Goal: Task Accomplishment & Management: Use online tool/utility

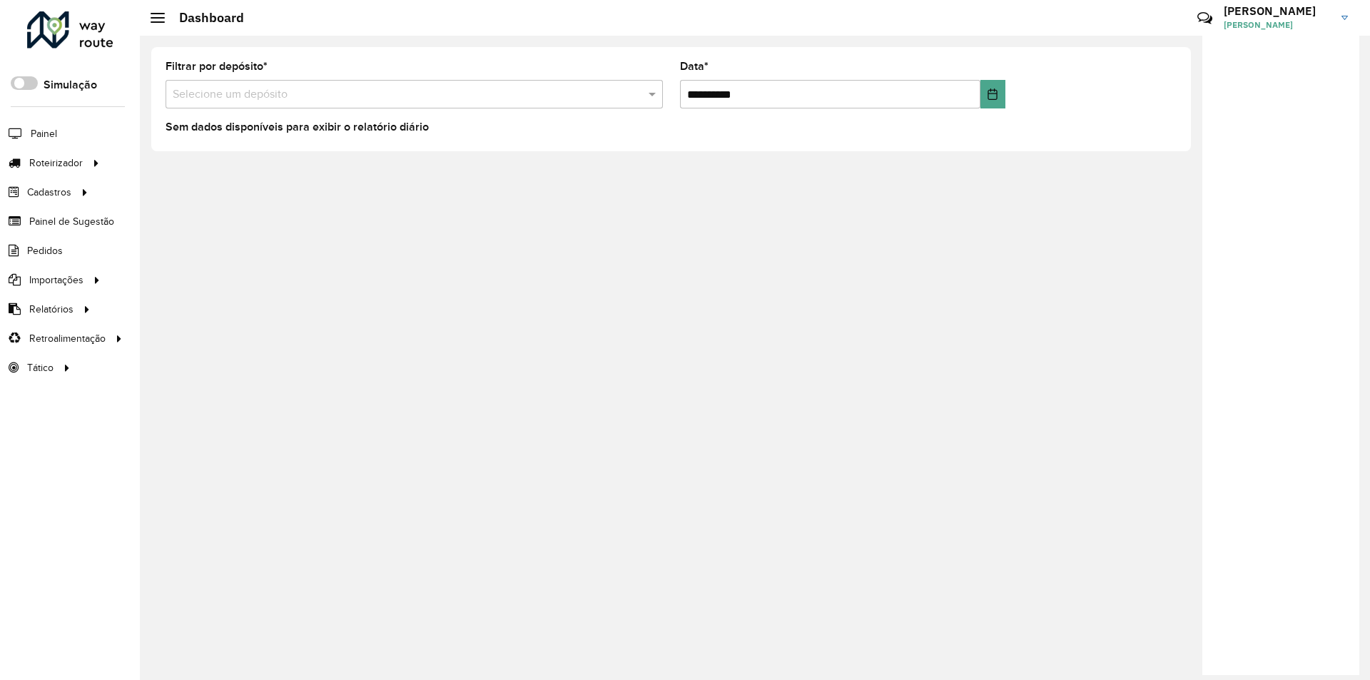
click at [1344, 14] on link "Claudio Claudio da Costa Oliveira" at bounding box center [1291, 17] width 135 height 37
click at [1274, 114] on link "Encerrar sessão" at bounding box center [1289, 115] width 126 height 44
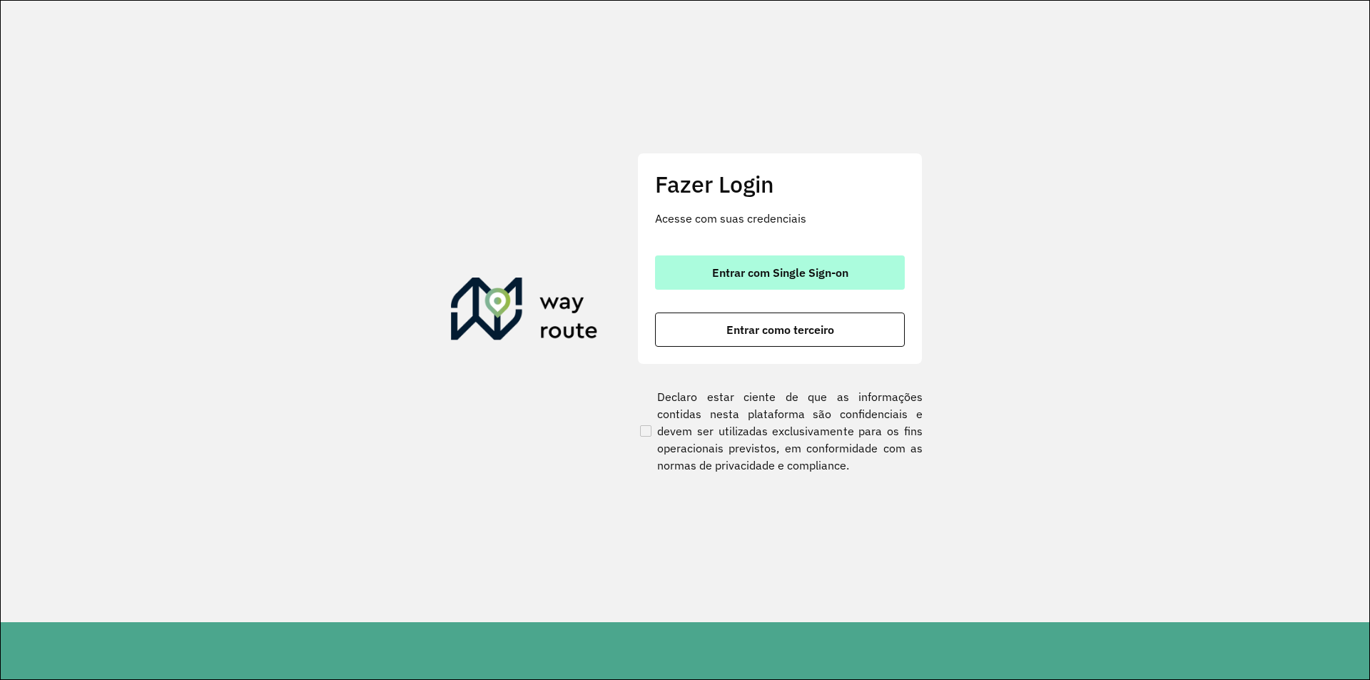
click at [784, 277] on span "Entrar com Single Sign-on" at bounding box center [780, 272] width 136 height 11
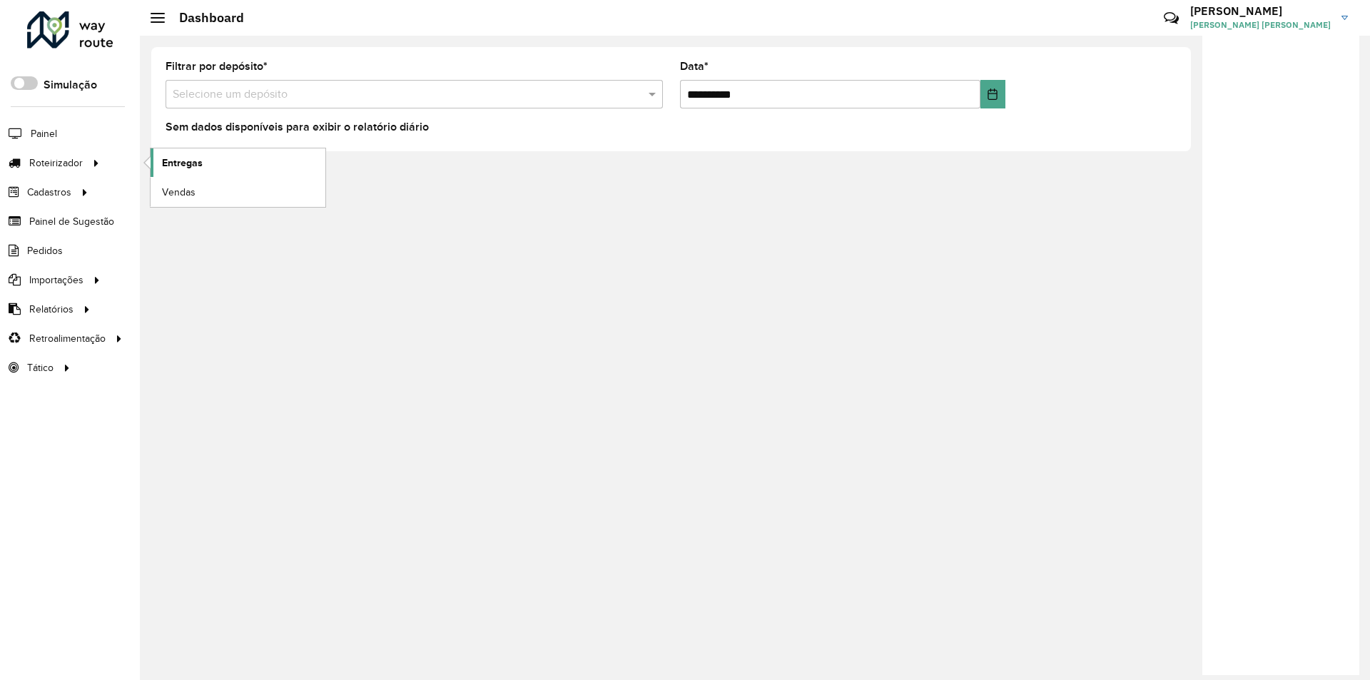
click at [179, 165] on span "Entregas" at bounding box center [182, 163] width 41 height 15
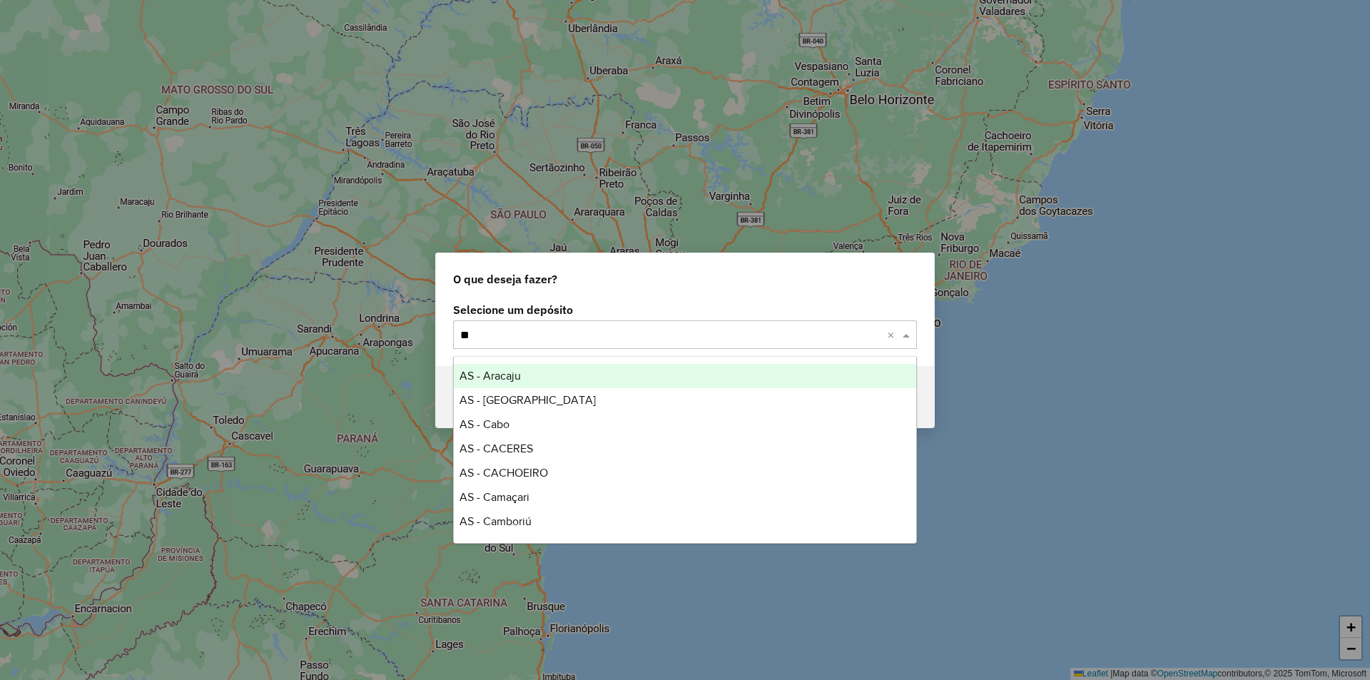
type input "***"
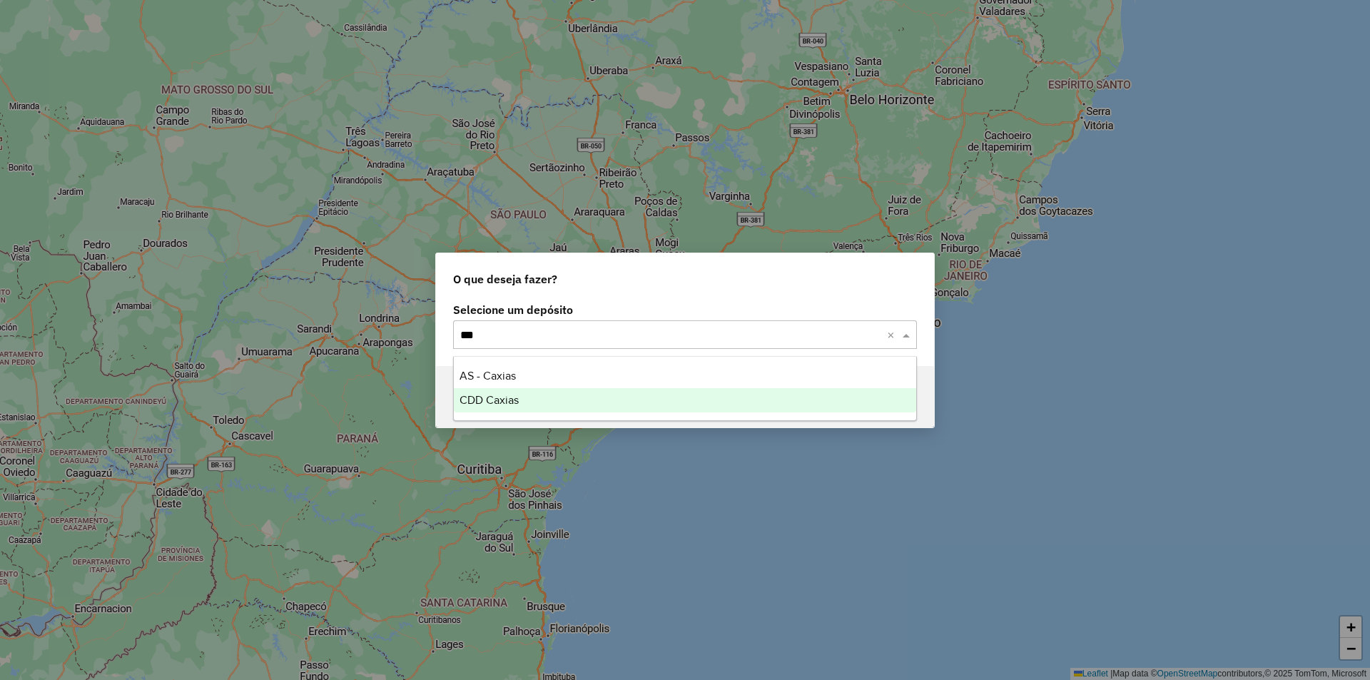
click at [497, 395] on span "CDD Caxias" at bounding box center [489, 400] width 59 height 12
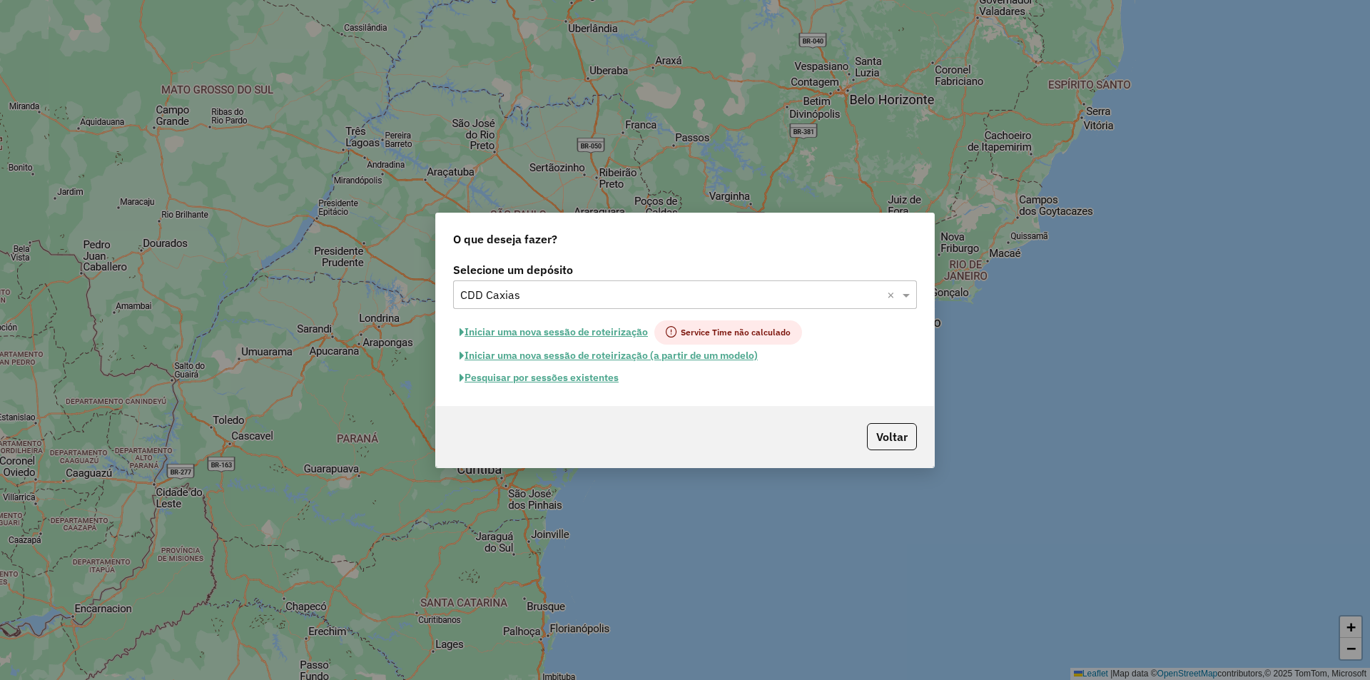
click at [562, 378] on button "Pesquisar por sessões existentes" at bounding box center [539, 378] width 172 height 22
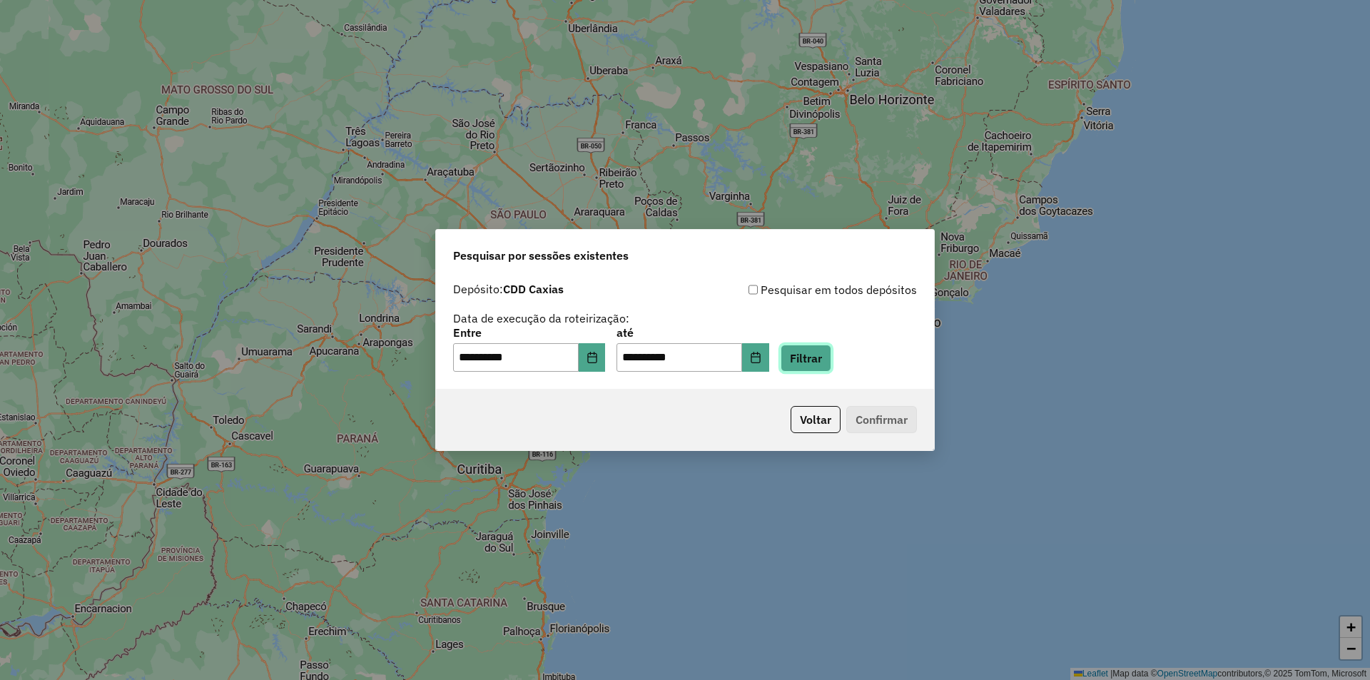
click at [819, 353] on button "Filtrar" at bounding box center [806, 358] width 51 height 27
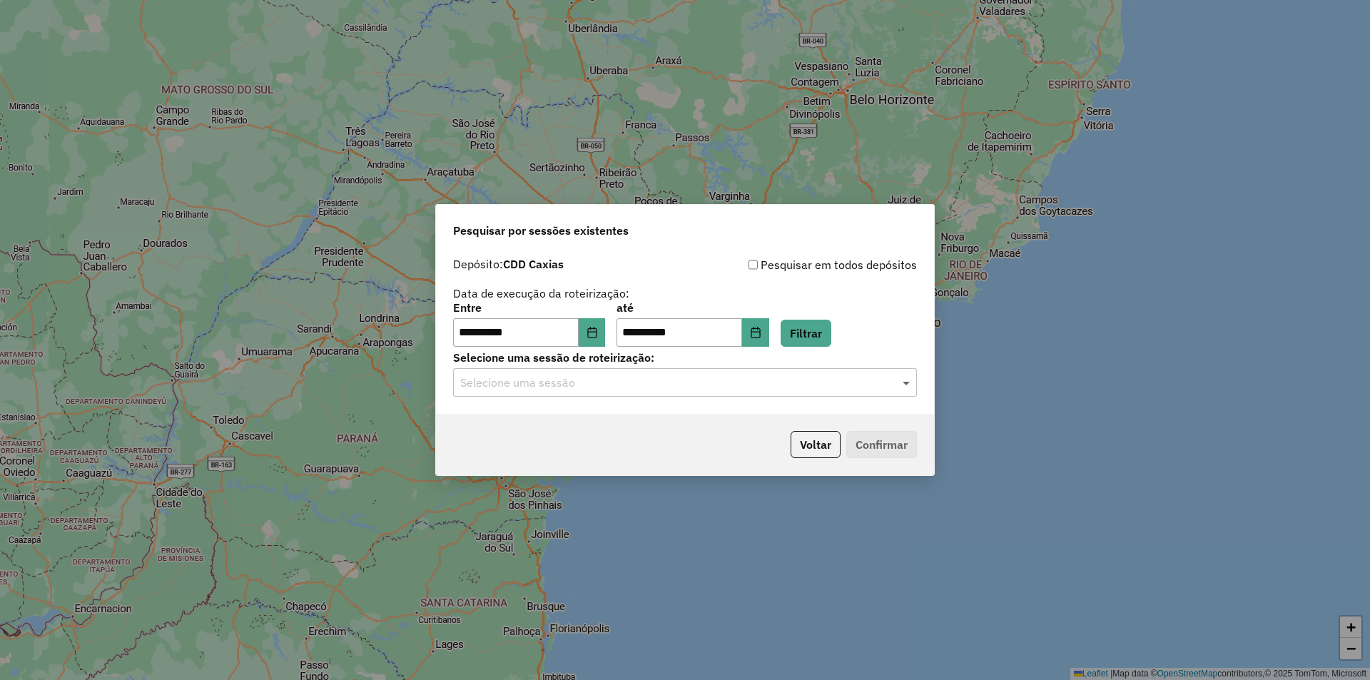
click at [906, 383] on span at bounding box center [908, 382] width 18 height 17
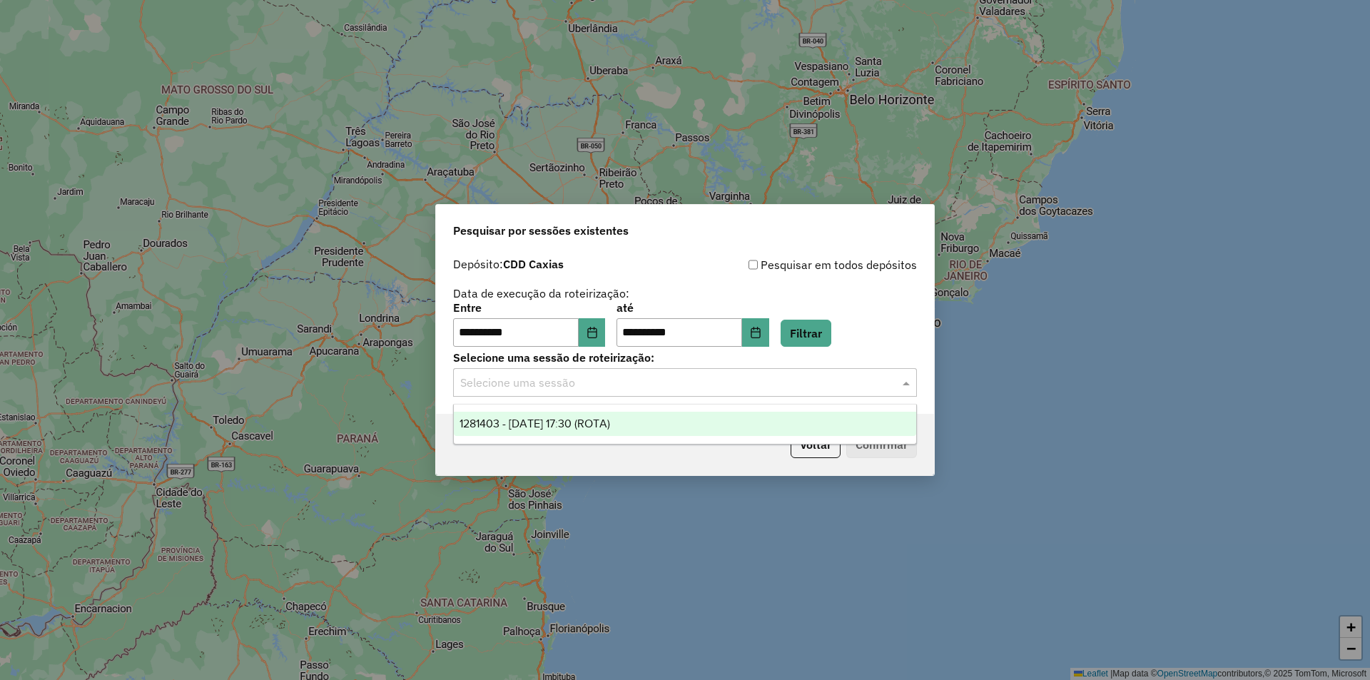
click at [610, 418] on span "1281403 - 24/09/2025 17:30 (ROTA)" at bounding box center [535, 423] width 151 height 12
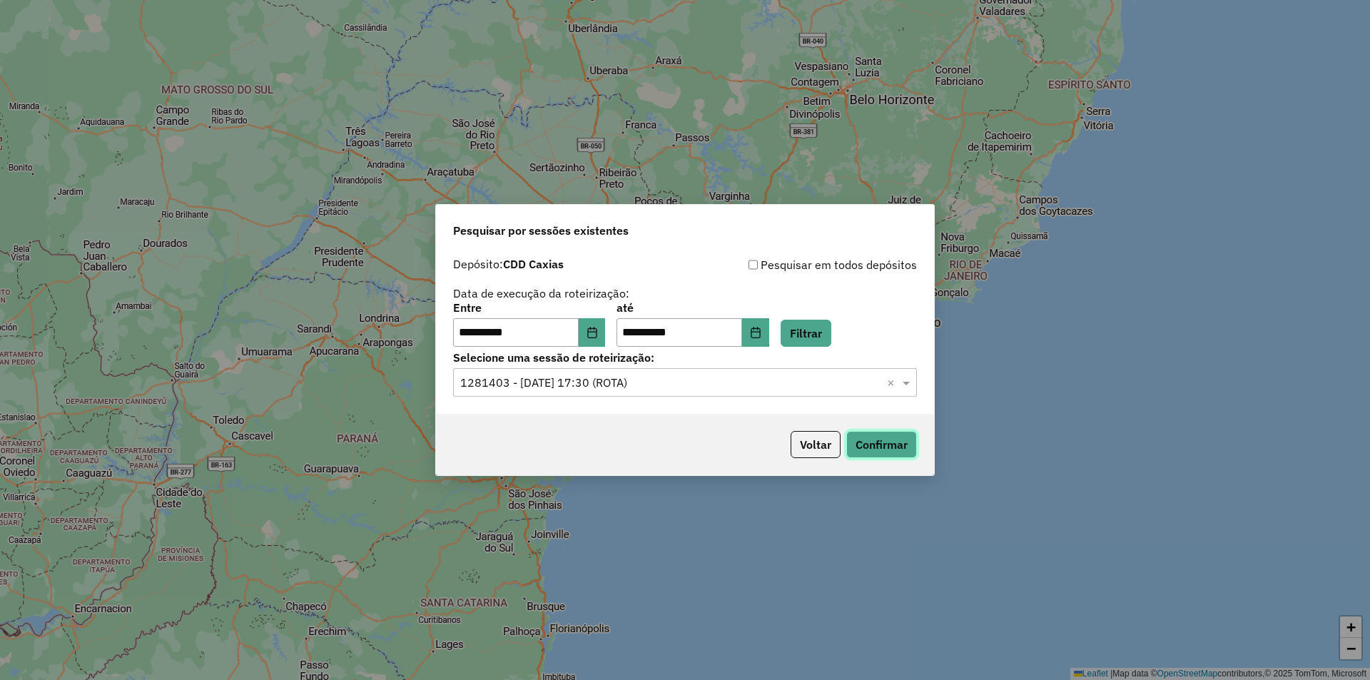
click at [883, 438] on button "Confirmar" at bounding box center [881, 444] width 71 height 27
click at [814, 440] on button "Voltar" at bounding box center [816, 444] width 50 height 27
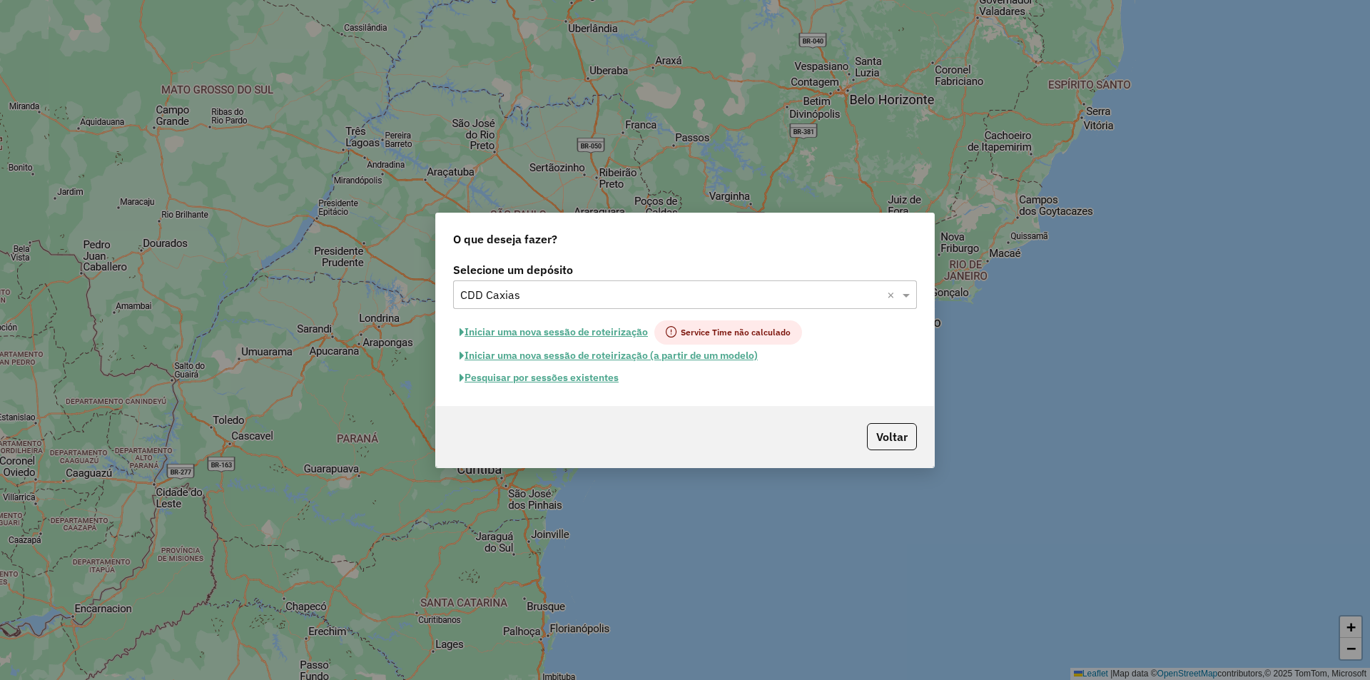
click at [530, 334] on button "Iniciar uma nova sessão de roteirização" at bounding box center [553, 332] width 201 height 24
select select "*"
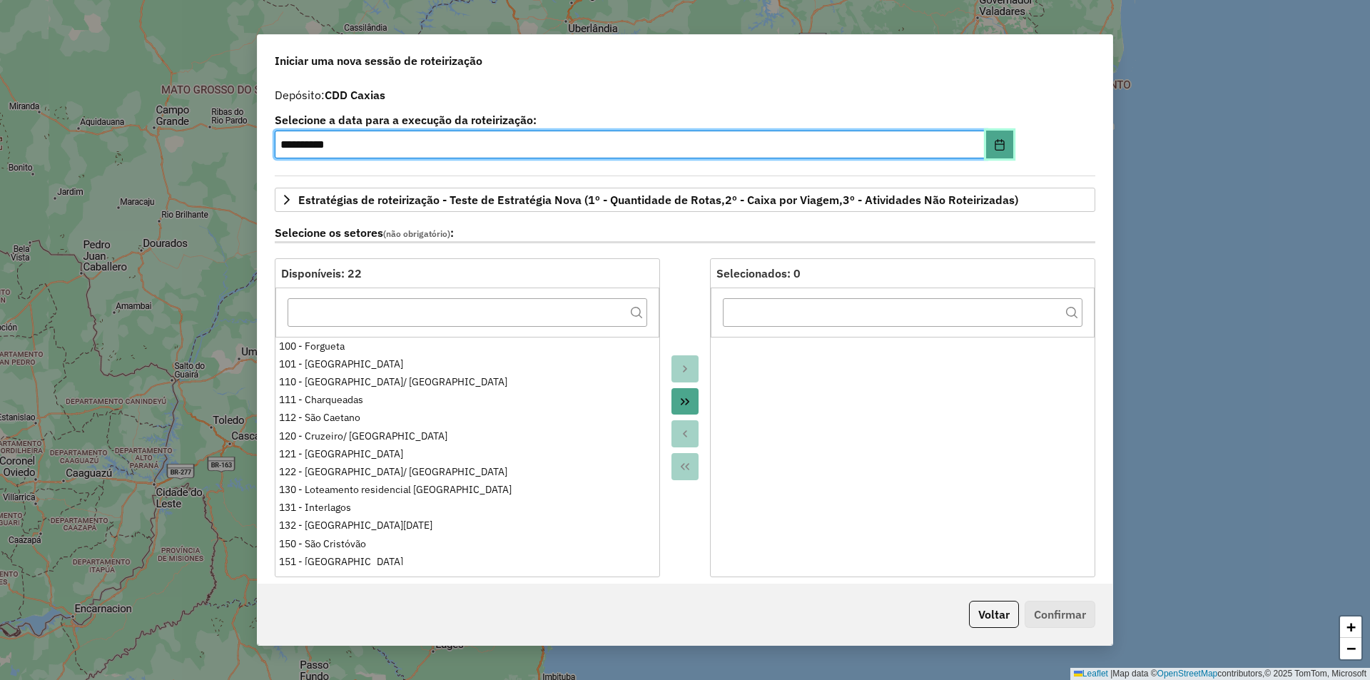
click at [994, 148] on icon "Choose Date" at bounding box center [999, 144] width 11 height 11
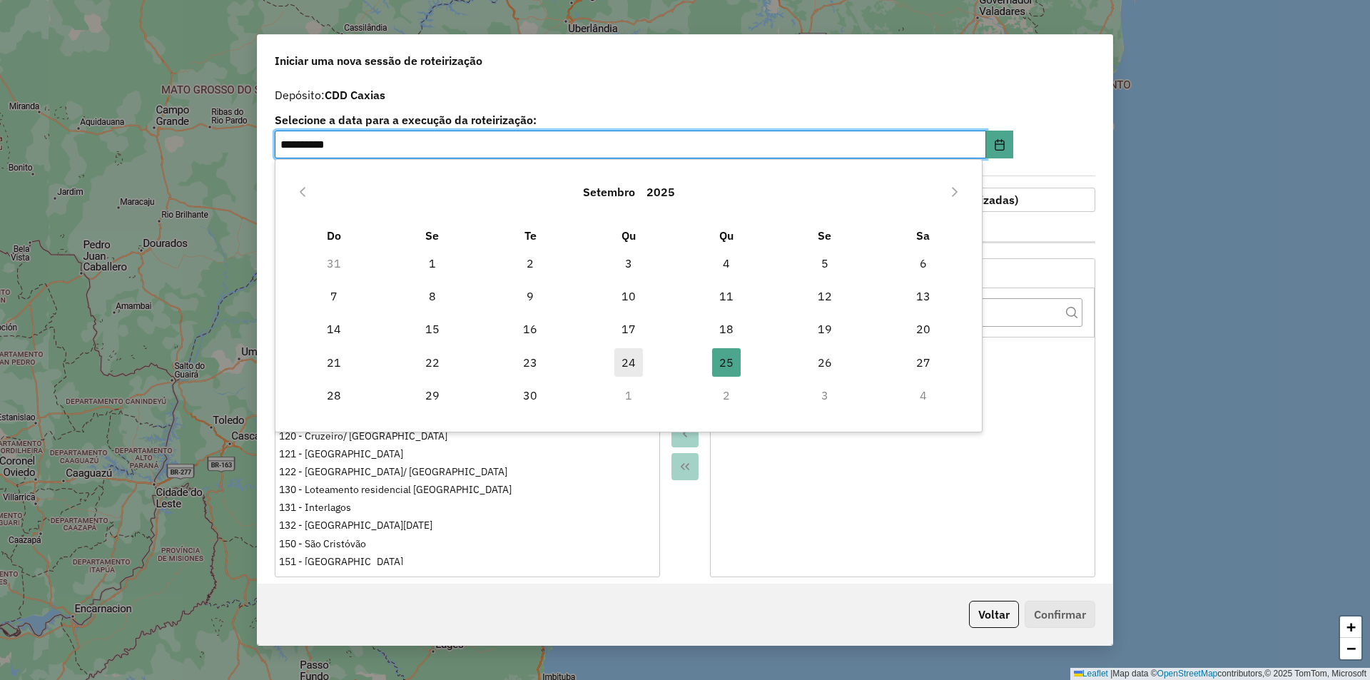
click at [624, 365] on span "24" at bounding box center [628, 362] width 29 height 29
type input "**********"
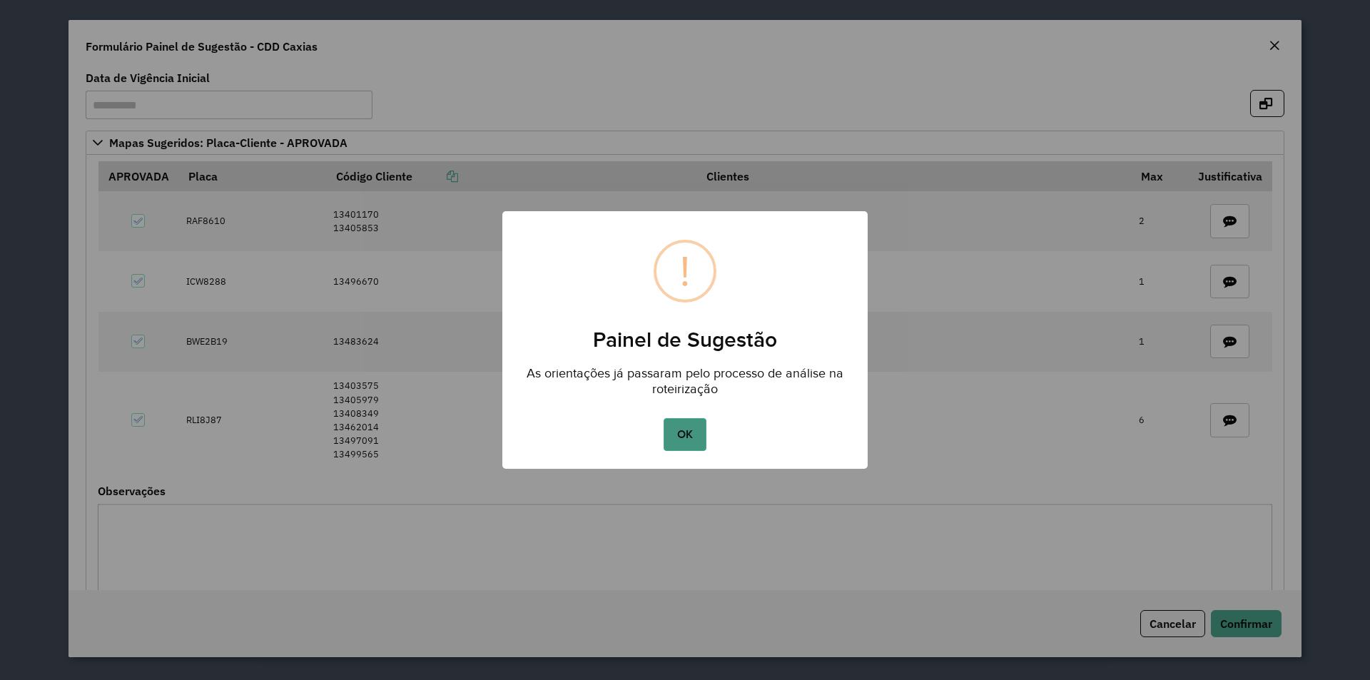
click at [686, 425] on button "OK" at bounding box center [685, 434] width 42 height 33
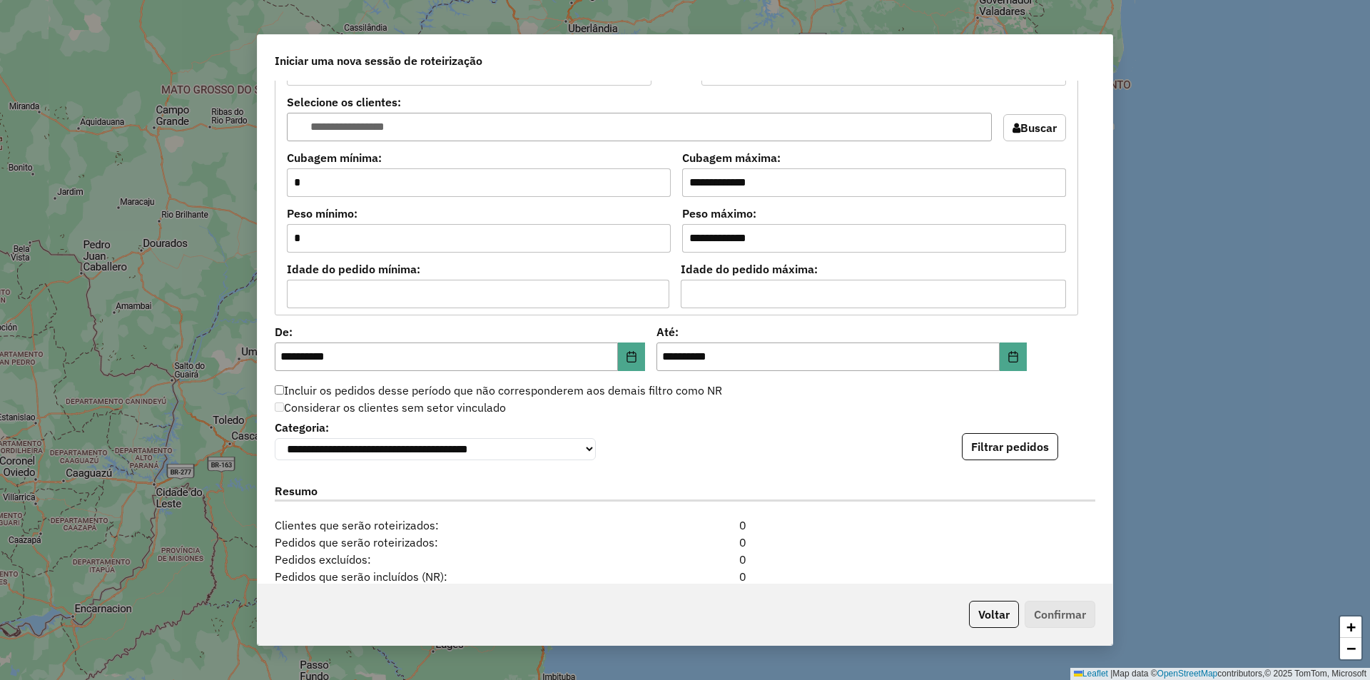
scroll to position [1214, 0]
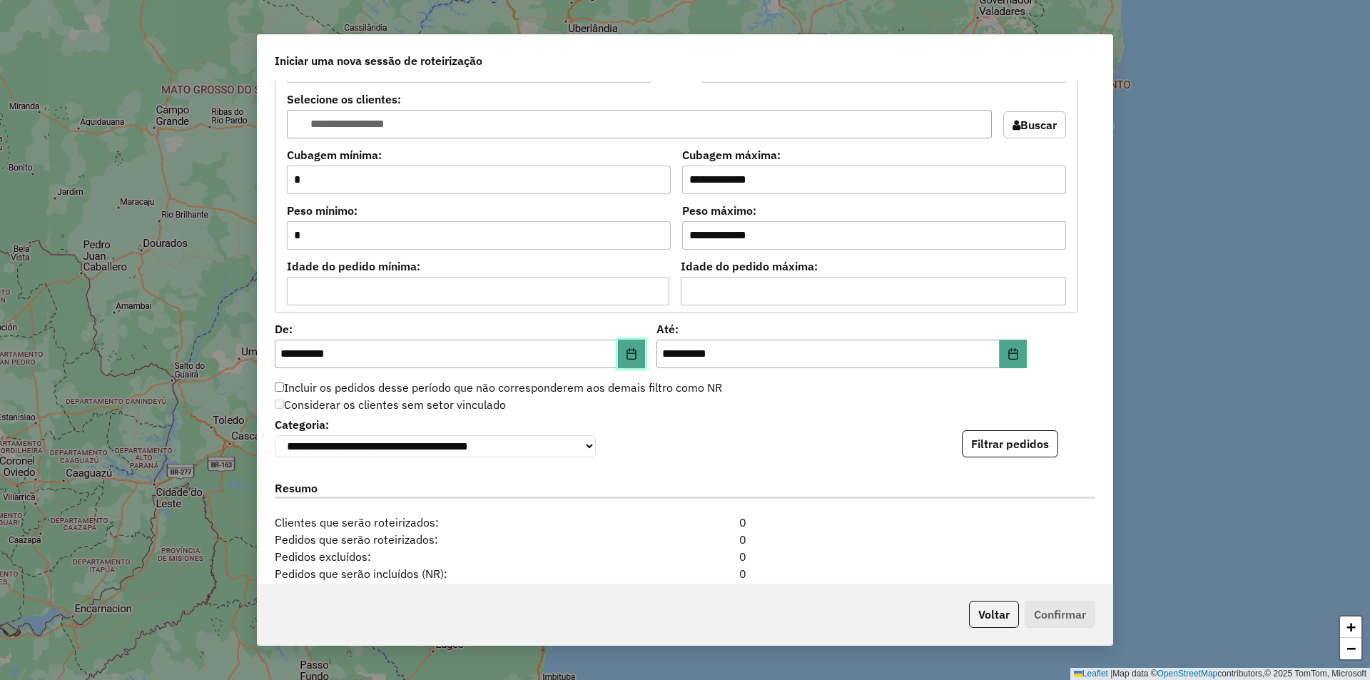
click at [634, 358] on icon "Choose Date" at bounding box center [631, 353] width 9 height 11
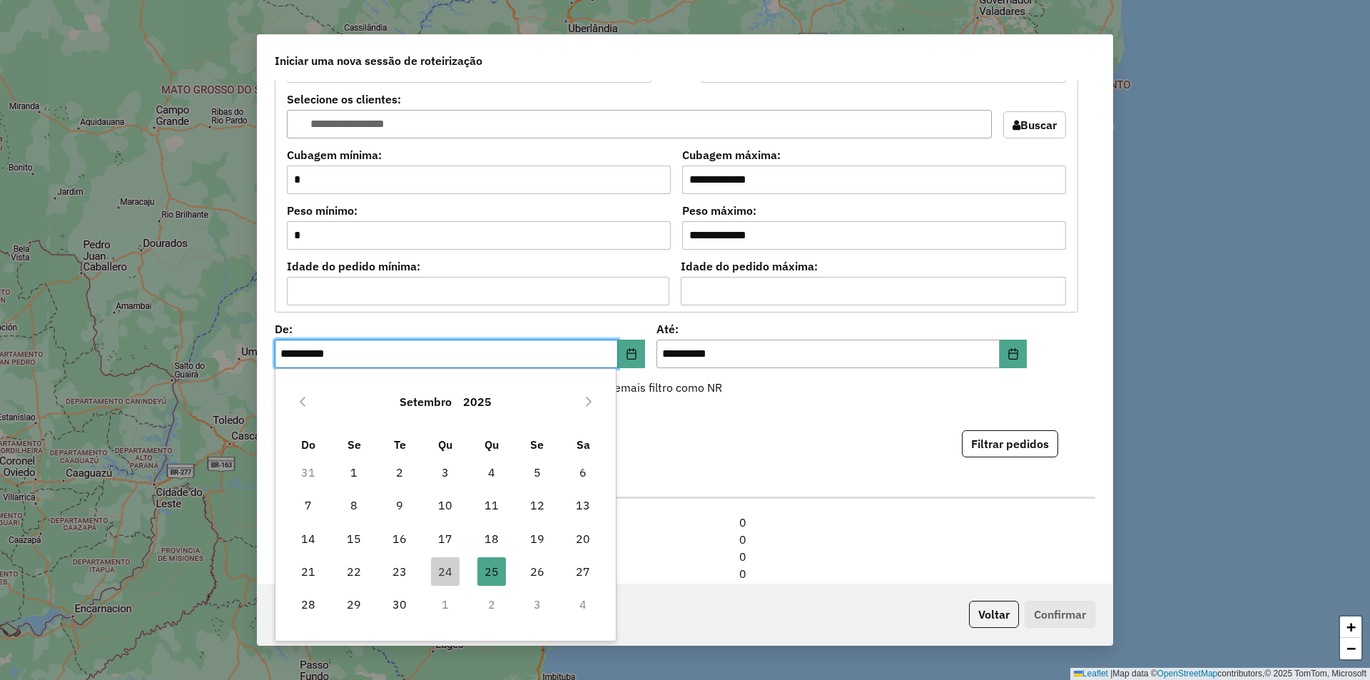
drag, startPoint x: 449, startPoint y: 564, endPoint x: 467, endPoint y: 559, distance: 19.2
click at [449, 565] on span "24" at bounding box center [445, 571] width 29 height 29
type input "**********"
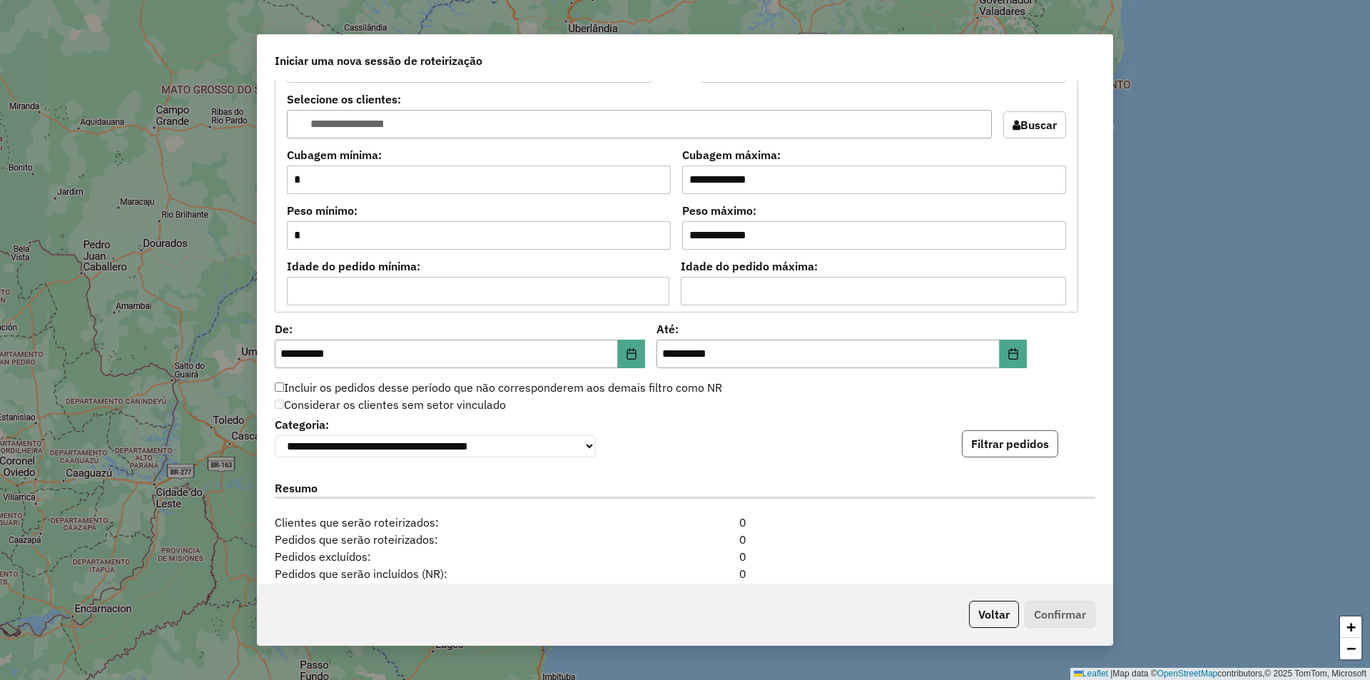
click at [1012, 444] on button "Filtrar pedidos" at bounding box center [1010, 443] width 96 height 27
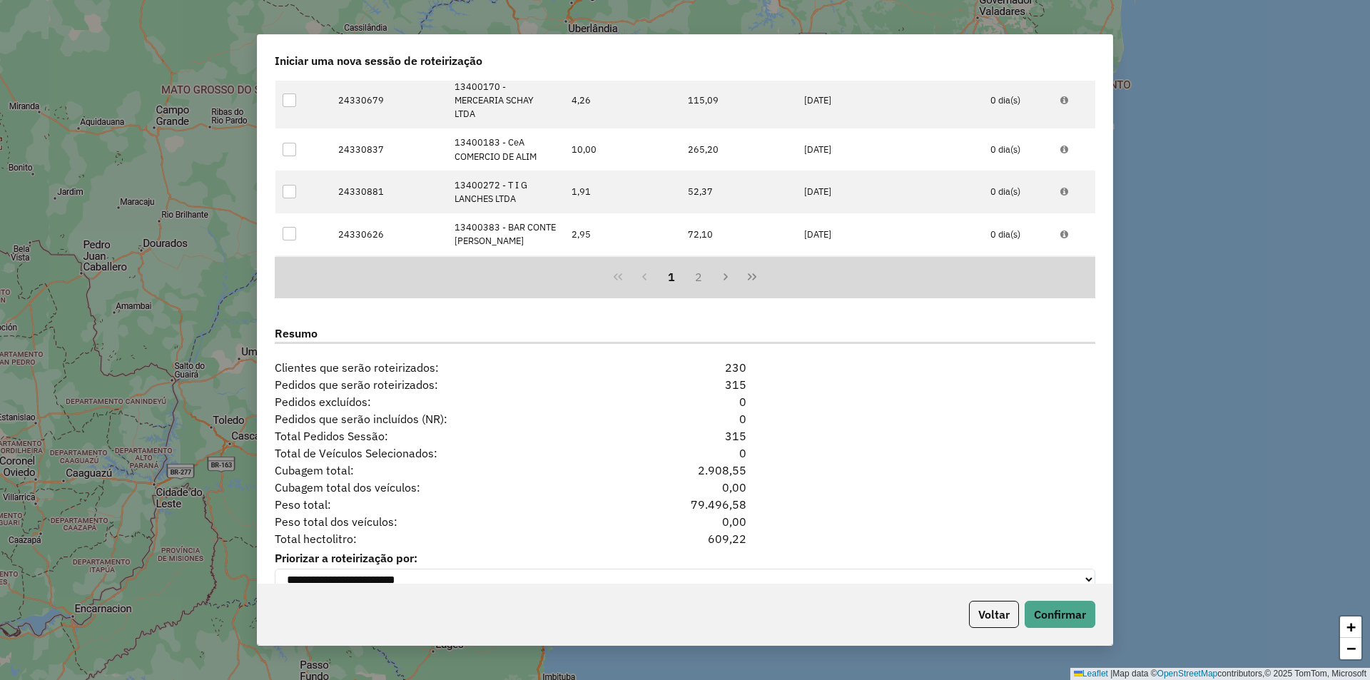
scroll to position [1694, 0]
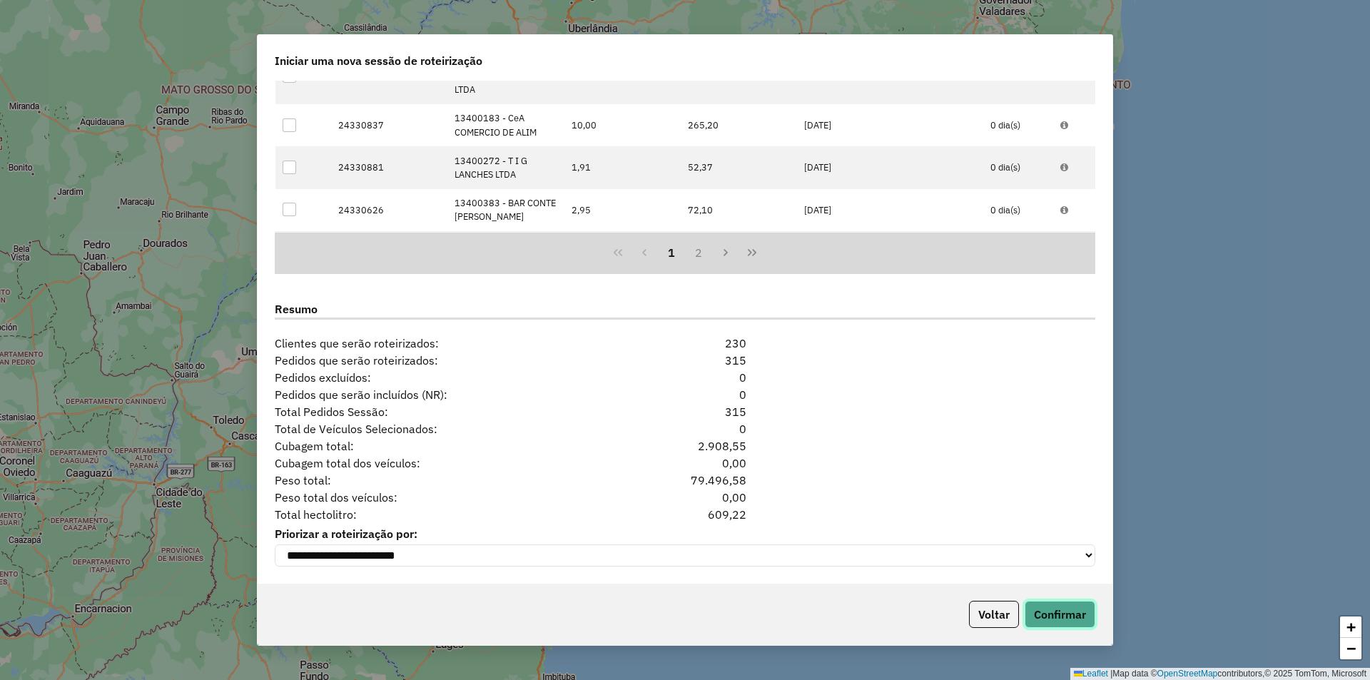
click at [1063, 619] on button "Confirmar" at bounding box center [1060, 614] width 71 height 27
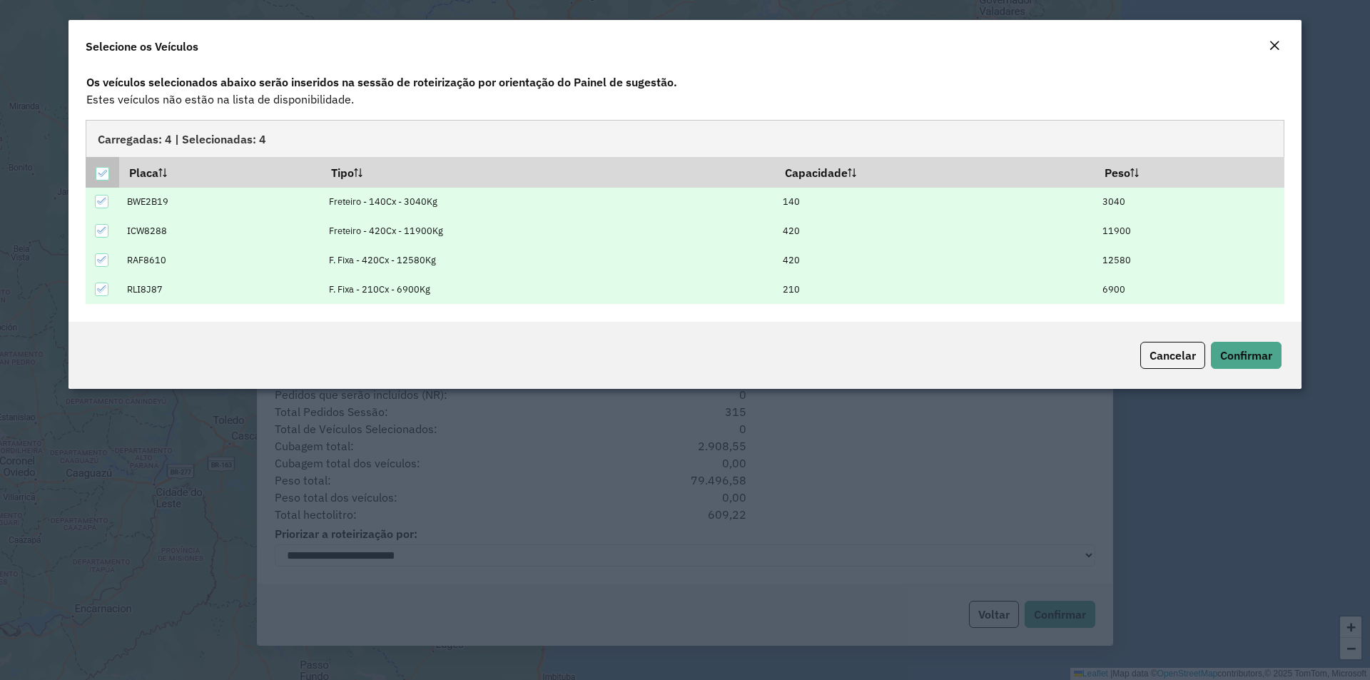
click at [106, 175] on icon at bounding box center [102, 173] width 10 height 10
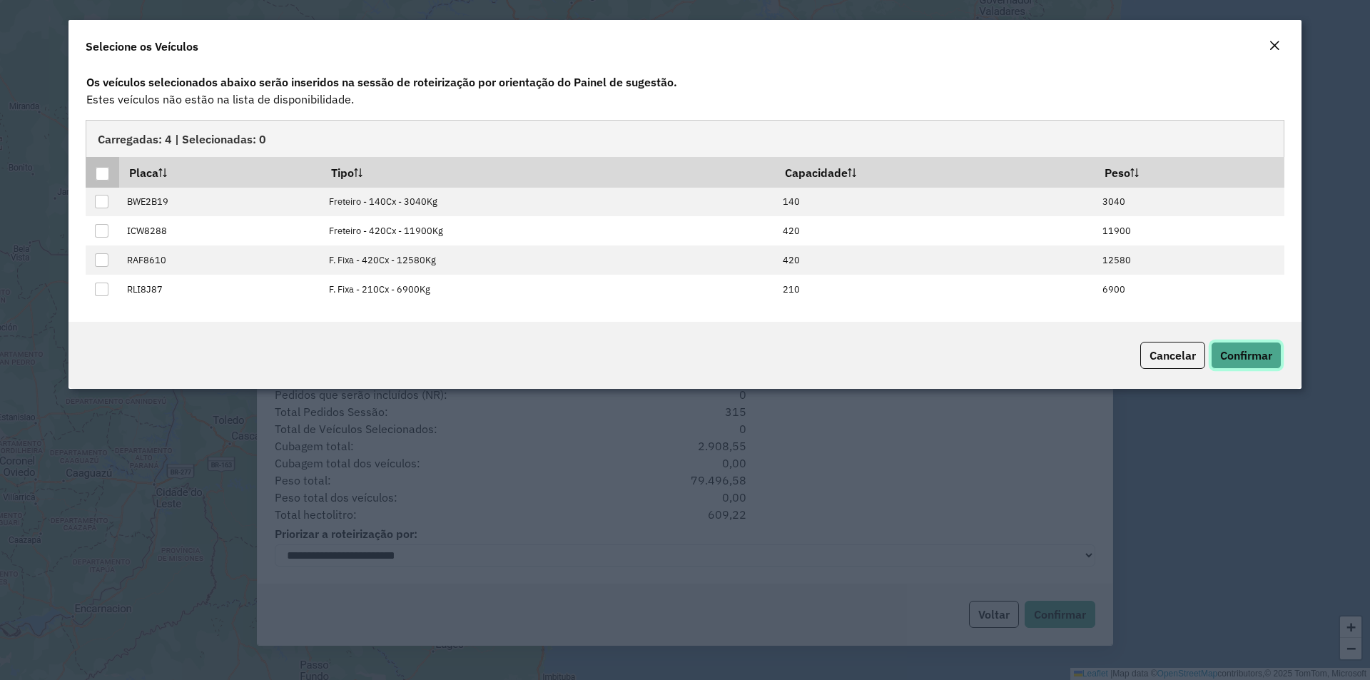
click at [1274, 353] on button "Confirmar" at bounding box center [1246, 355] width 71 height 27
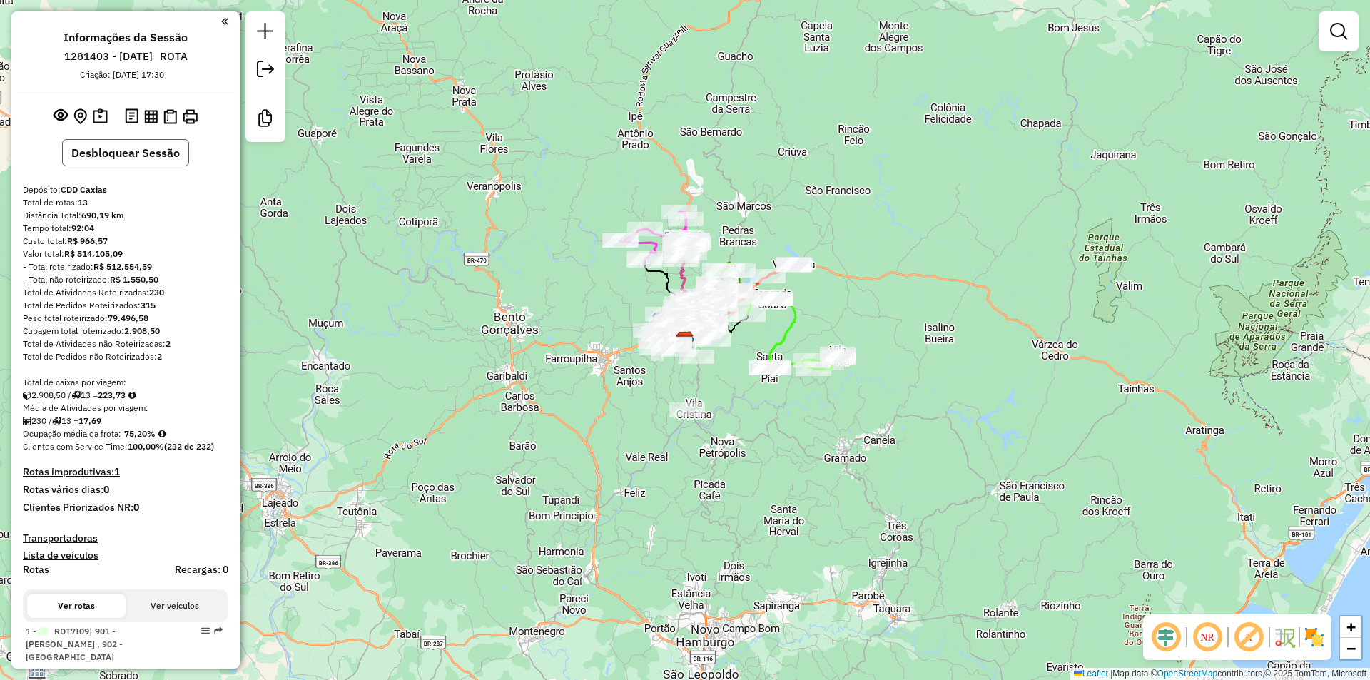
click at [119, 156] on button "Desbloquear Sessão" at bounding box center [125, 152] width 127 height 27
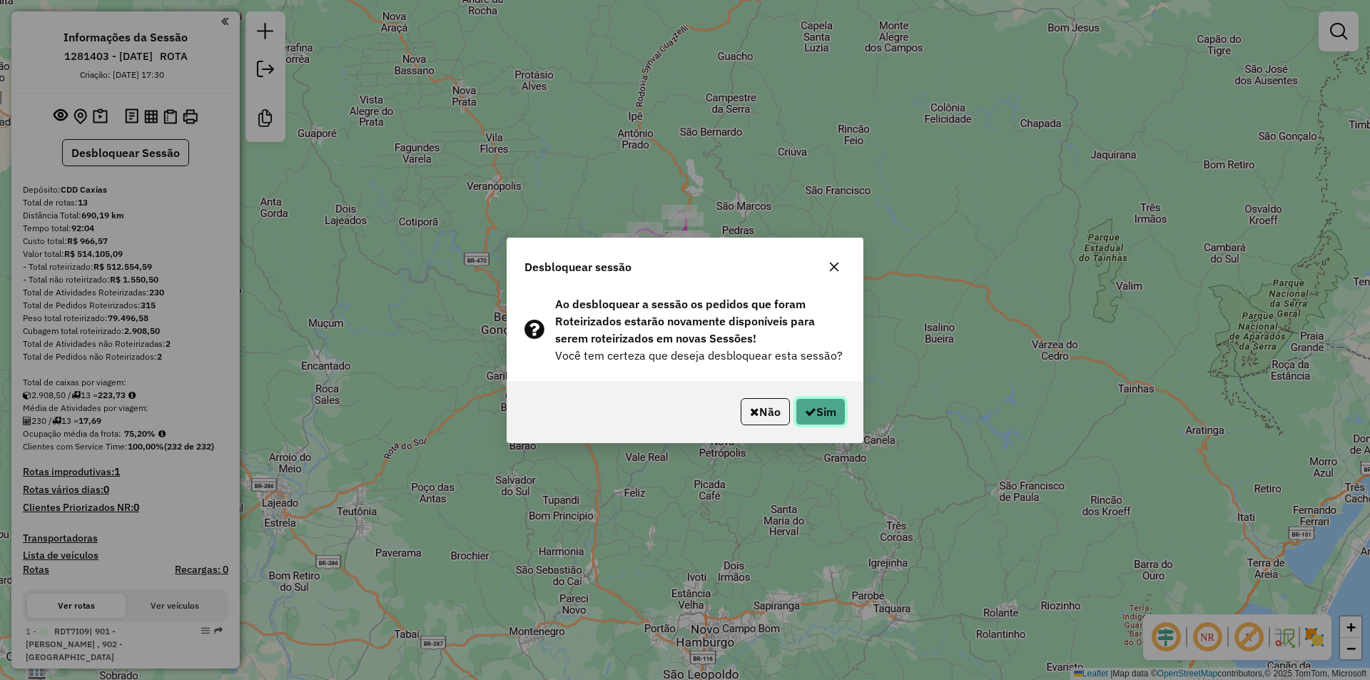
click at [805, 409] on icon "button" at bounding box center [810, 411] width 11 height 11
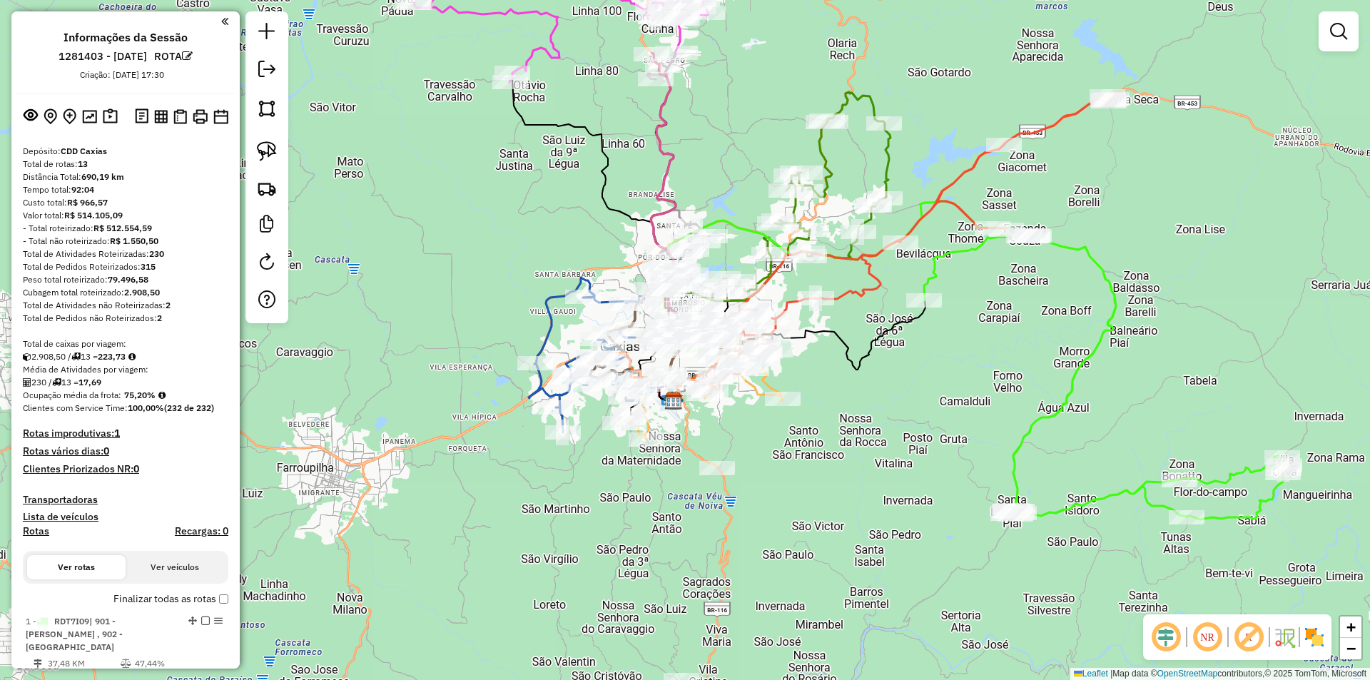
click at [1156, 636] on em at bounding box center [1166, 637] width 34 height 34
click at [1247, 637] on em at bounding box center [1249, 637] width 34 height 34
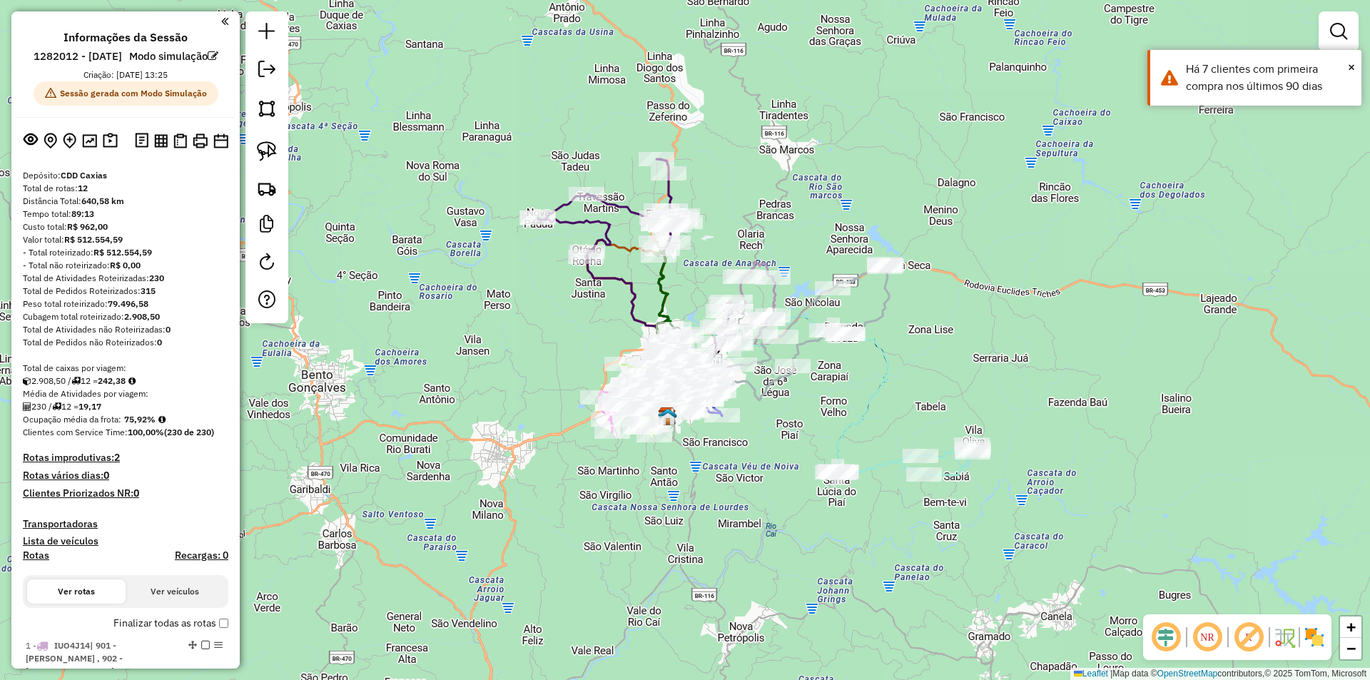
click at [661, 287] on icon at bounding box center [663, 286] width 19 height 86
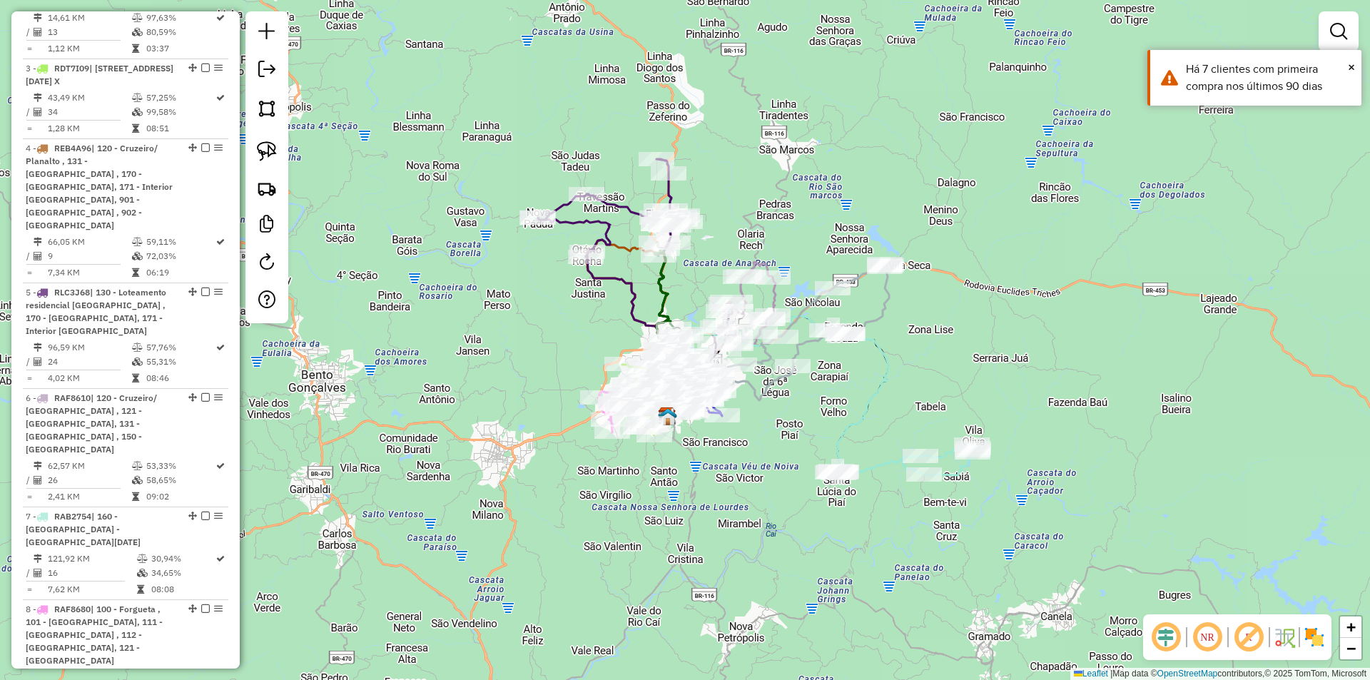
select select "**********"
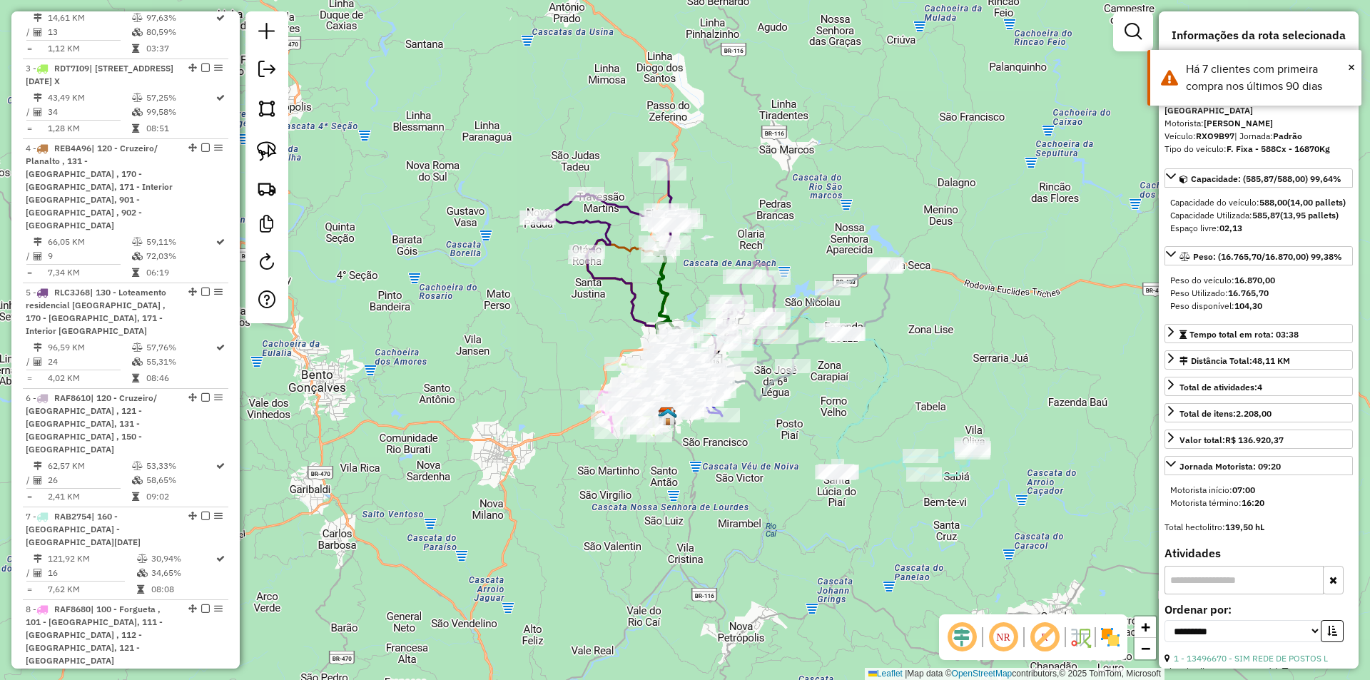
scroll to position [1195, 0]
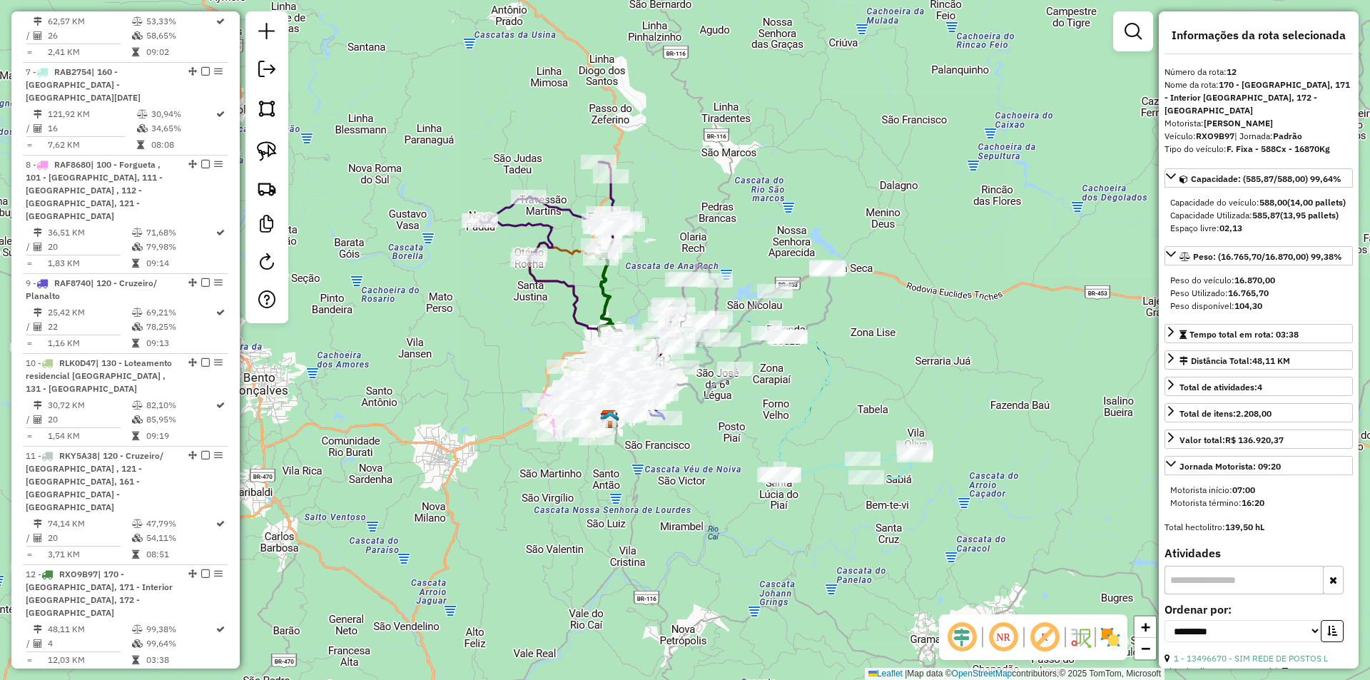
click at [790, 429] on icon at bounding box center [716, 397] width 228 height 156
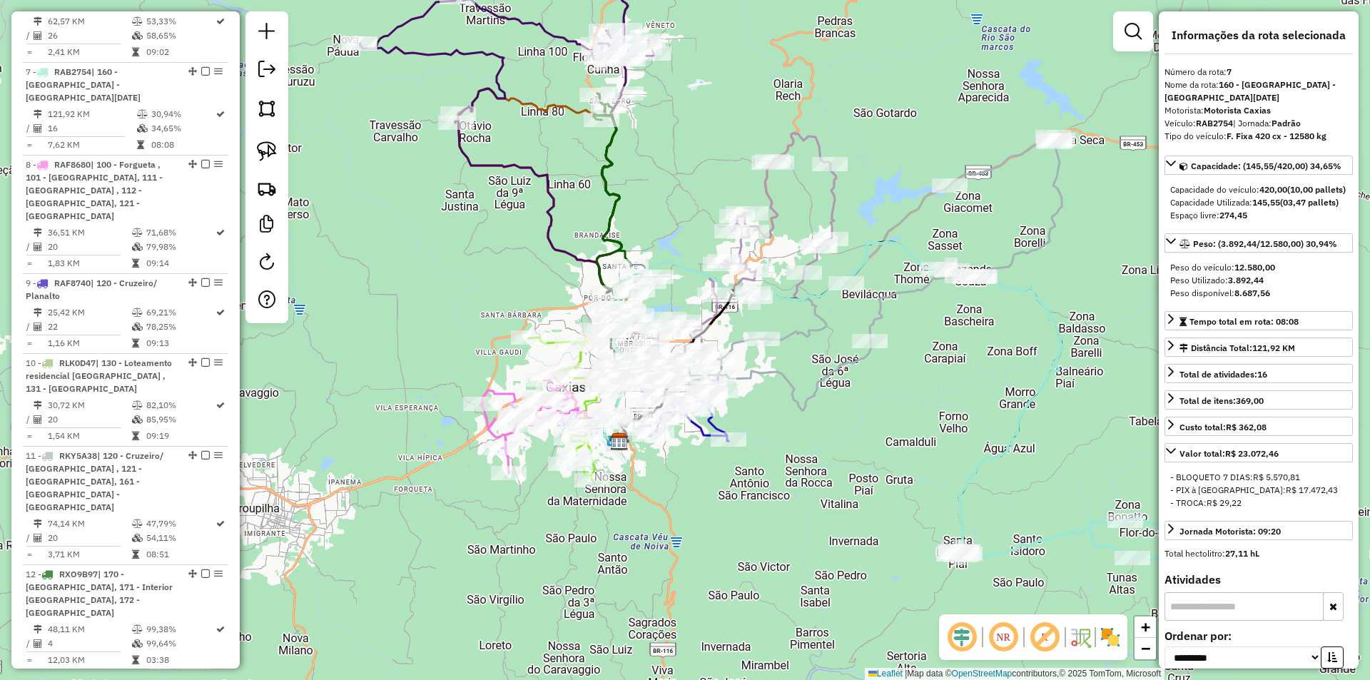
click at [912, 293] on icon at bounding box center [864, 273] width 396 height 274
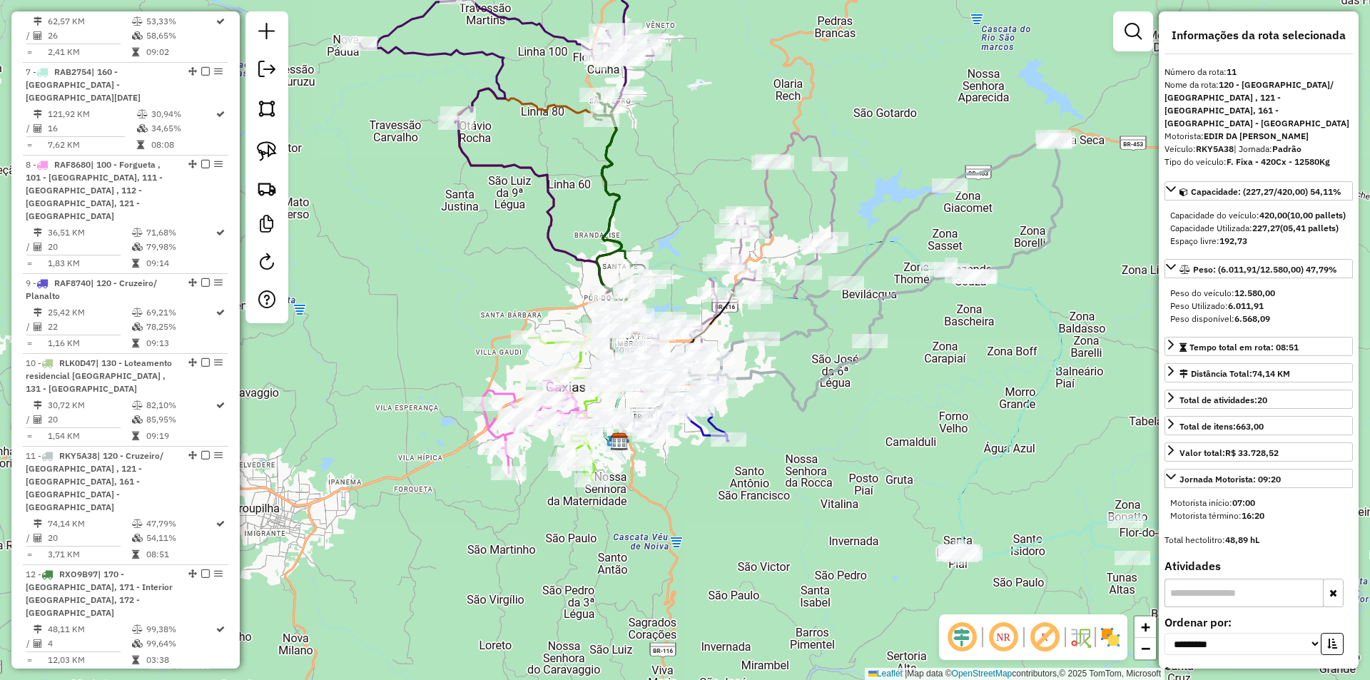
click at [958, 630] on em at bounding box center [962, 637] width 34 height 34
click at [1048, 636] on em at bounding box center [1045, 637] width 34 height 34
click at [485, 163] on icon at bounding box center [507, 112] width 294 height 360
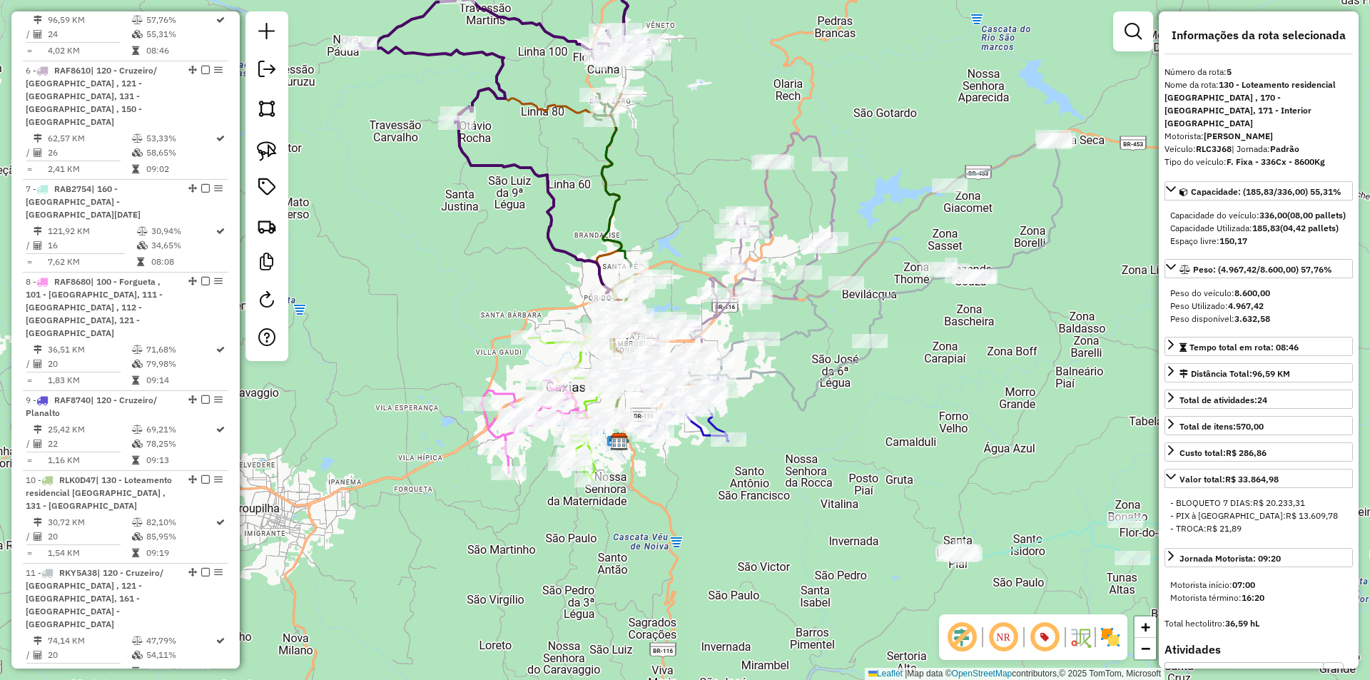
scroll to position [1015, 0]
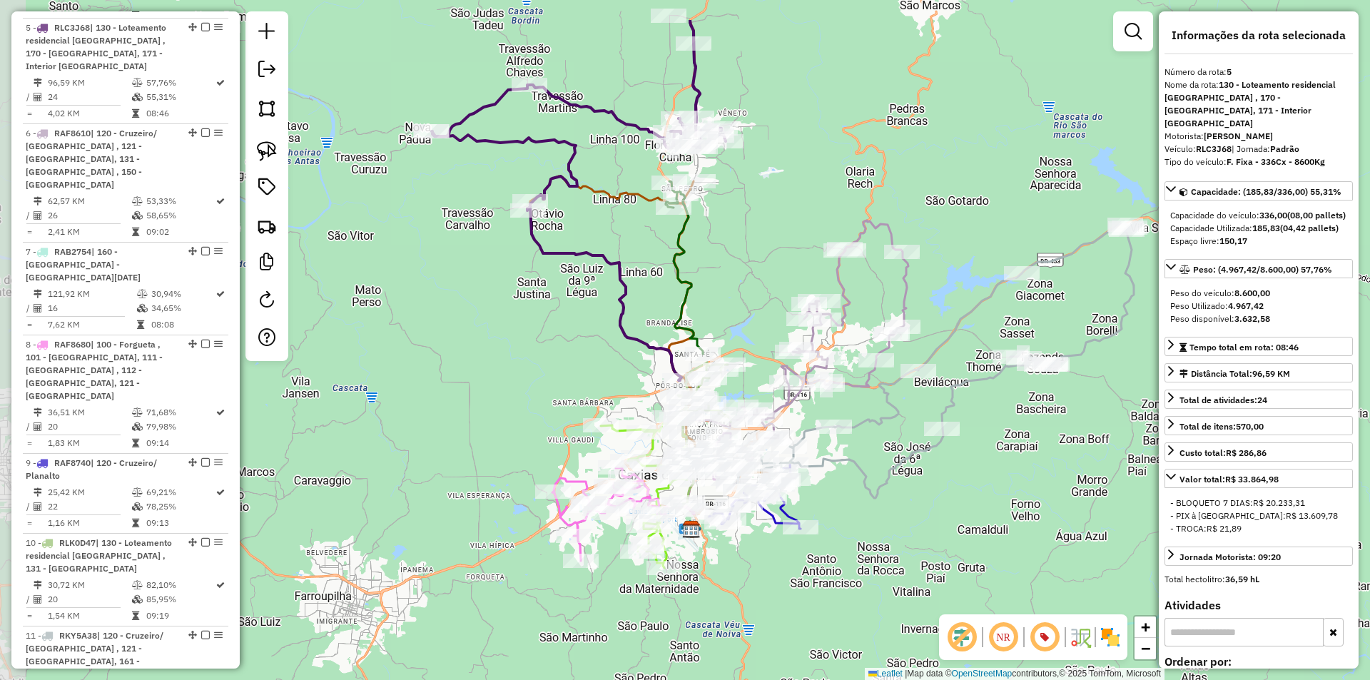
drag, startPoint x: 513, startPoint y: 146, endPoint x: 596, endPoint y: 247, distance: 130.3
click at [596, 247] on div "Janela de atendimento Grade de atendimento Capacidade Transportadoras Veículos …" at bounding box center [685, 340] width 1370 height 680
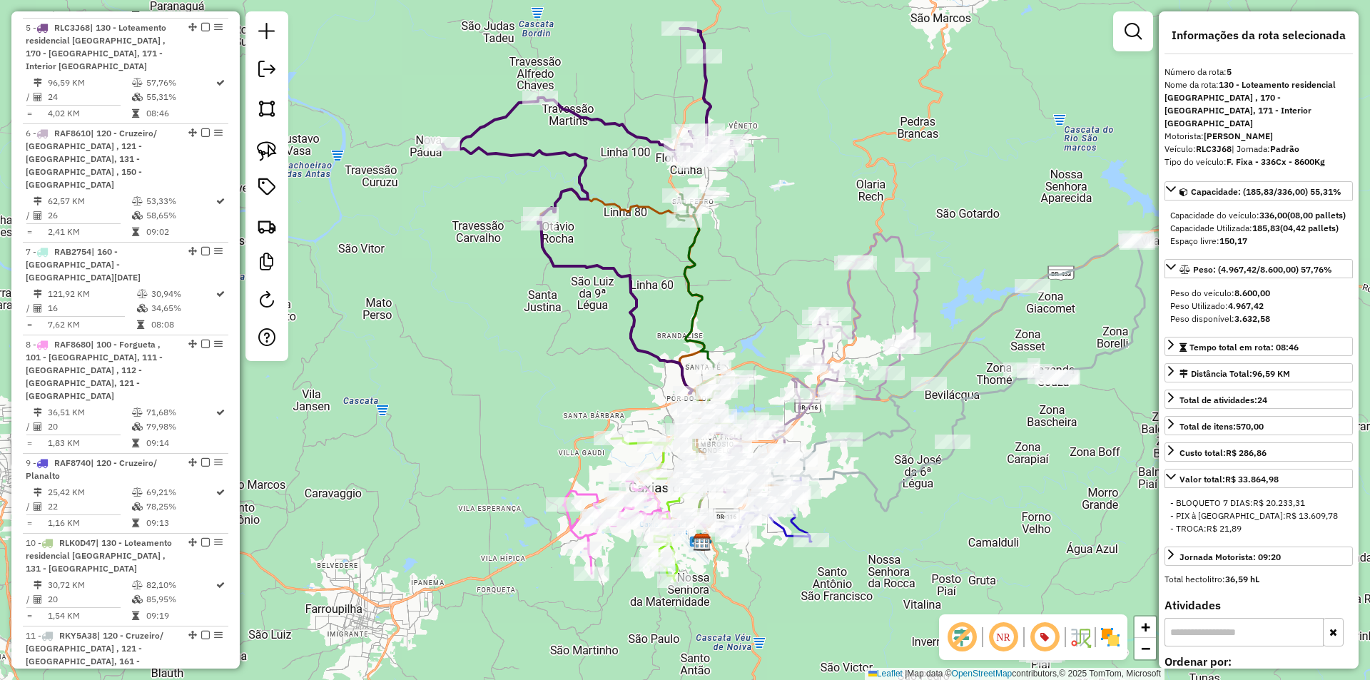
click at [684, 241] on icon at bounding box center [695, 280] width 37 height 173
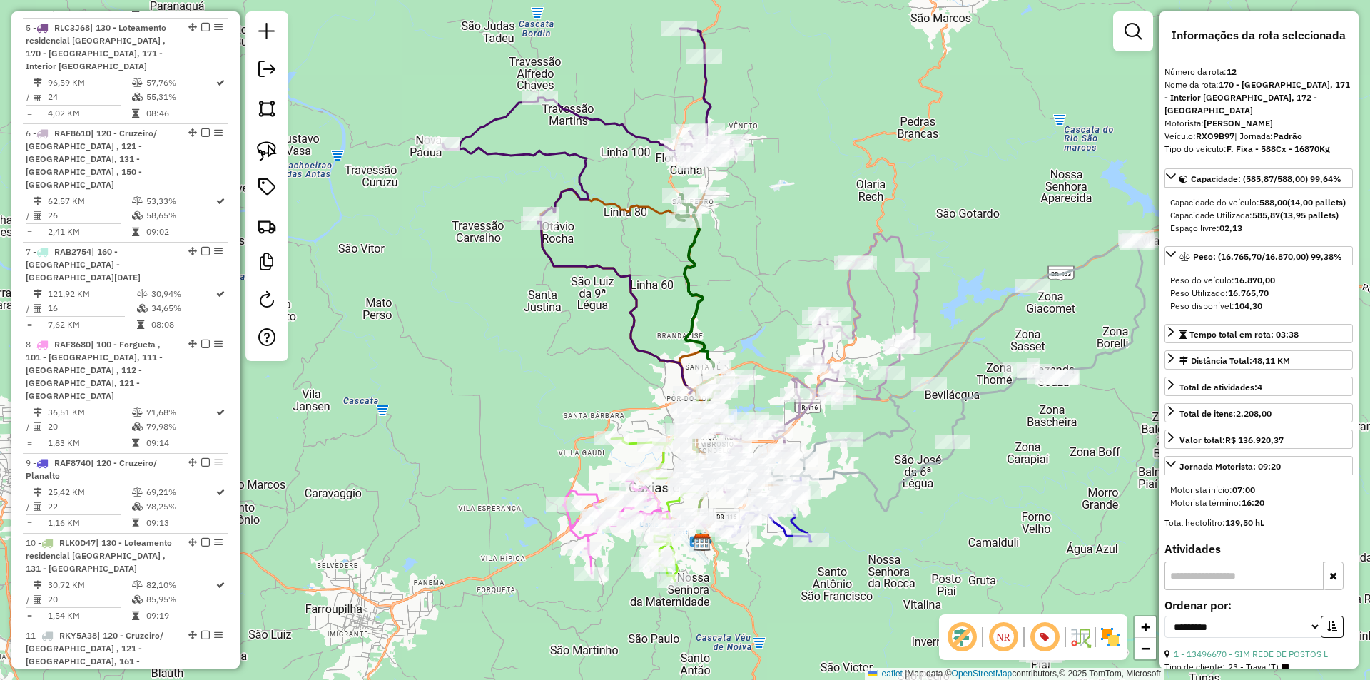
scroll to position [1195, 0]
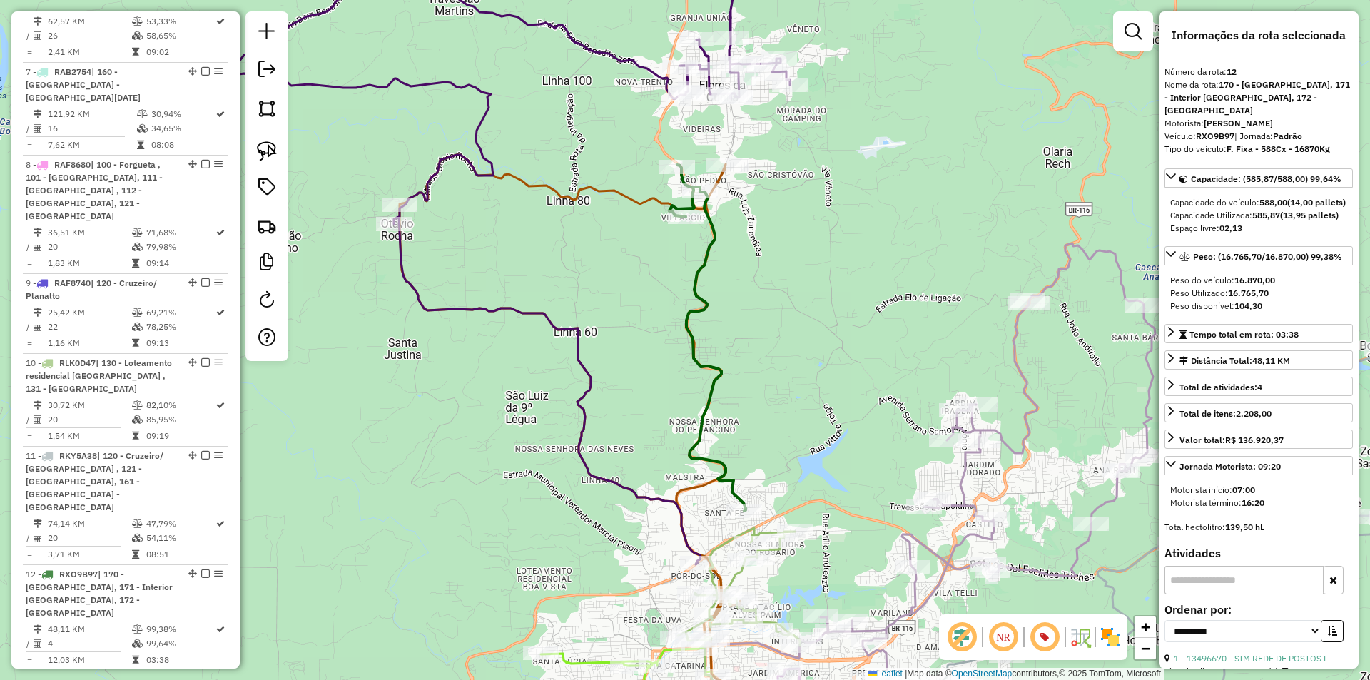
click at [644, 199] on icon at bounding box center [637, 452] width 475 height 594
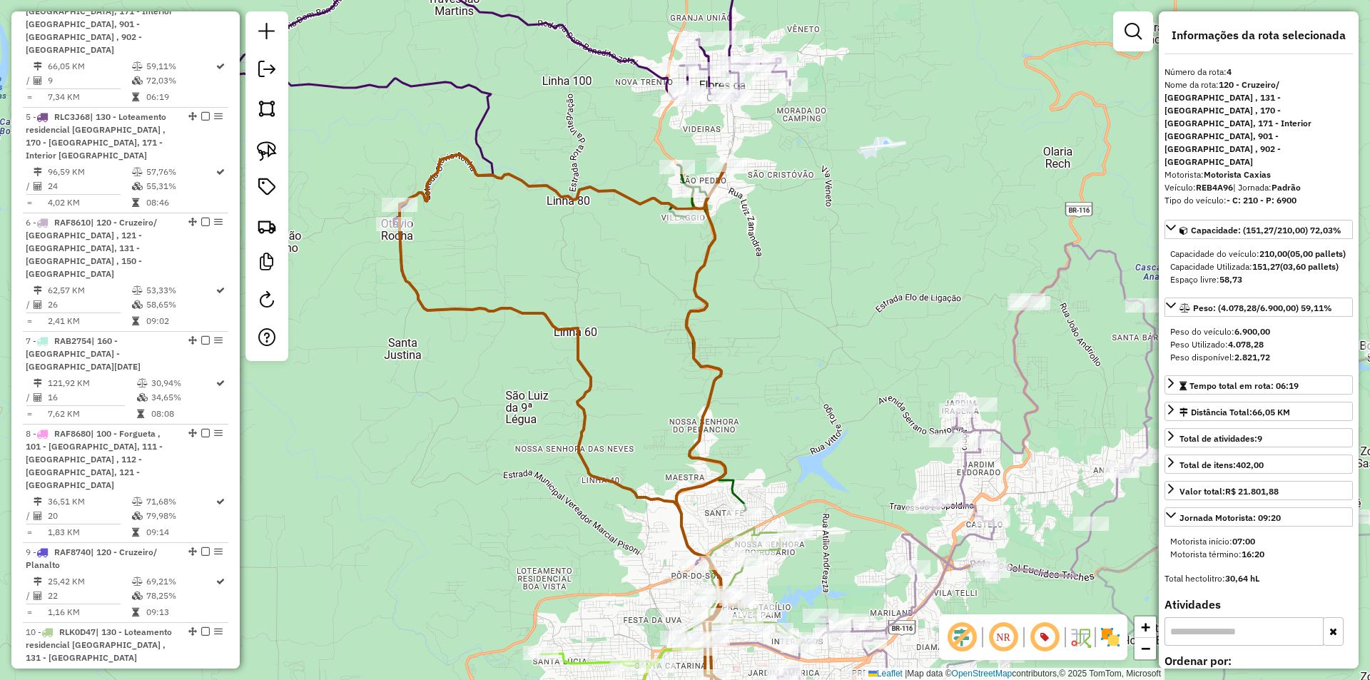
scroll to position [896, 0]
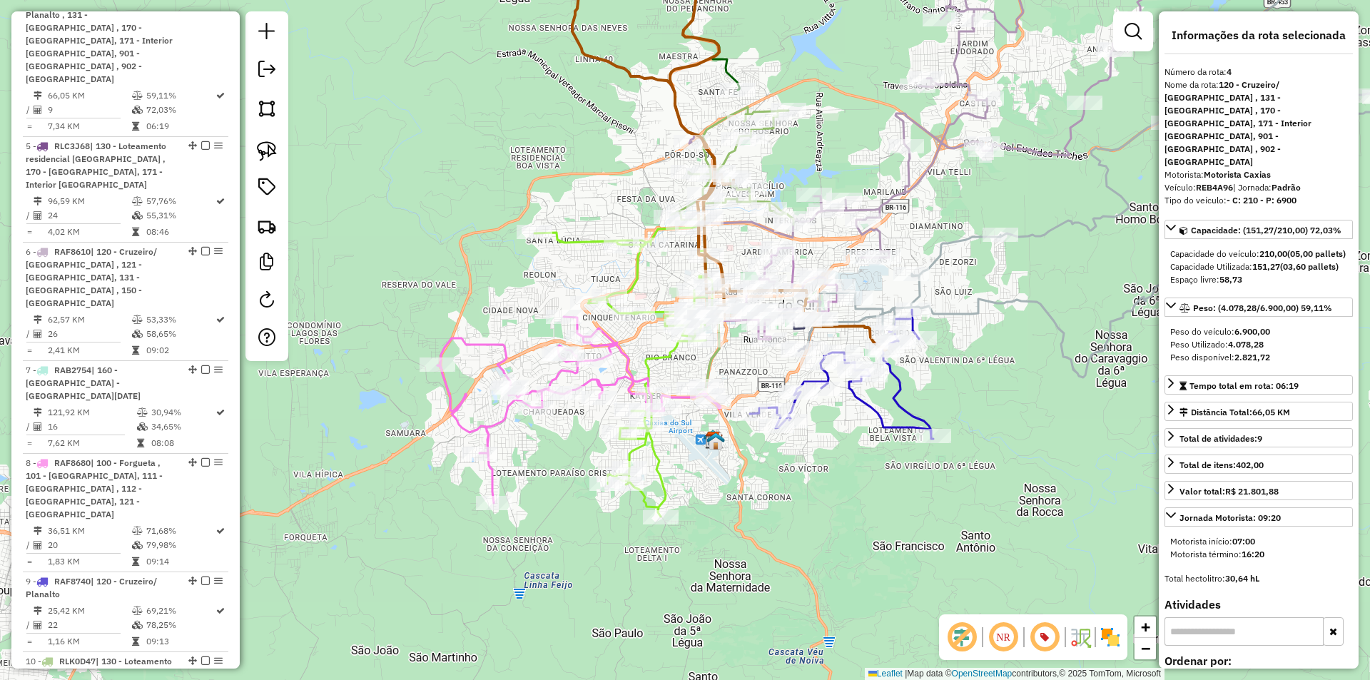
drag, startPoint x: 710, startPoint y: 530, endPoint x: 697, endPoint y: 444, distance: 87.3
click at [709, 444] on div "Janela de atendimento Grade de atendimento Capacidade Transportadoras Veículos …" at bounding box center [685, 340] width 1370 height 680
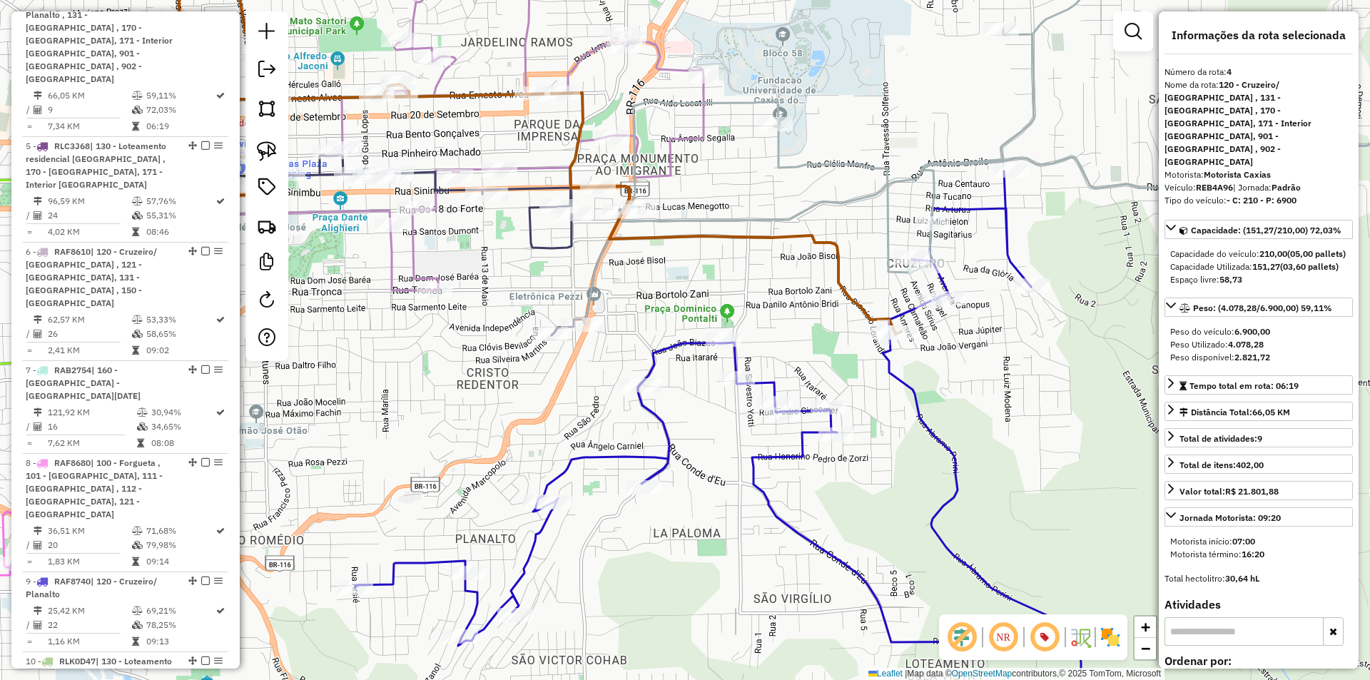
click at [792, 237] on icon at bounding box center [525, 133] width 751 height 402
